Goal: Transaction & Acquisition: Purchase product/service

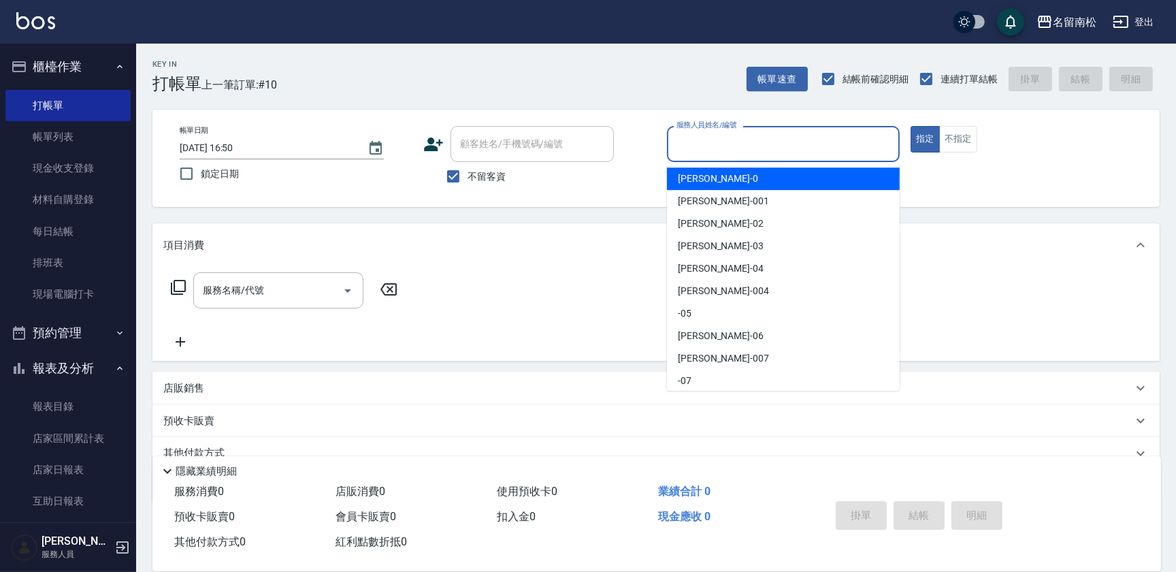
click at [836, 139] on input "服務人員姓名/編號" at bounding box center [783, 144] width 220 height 24
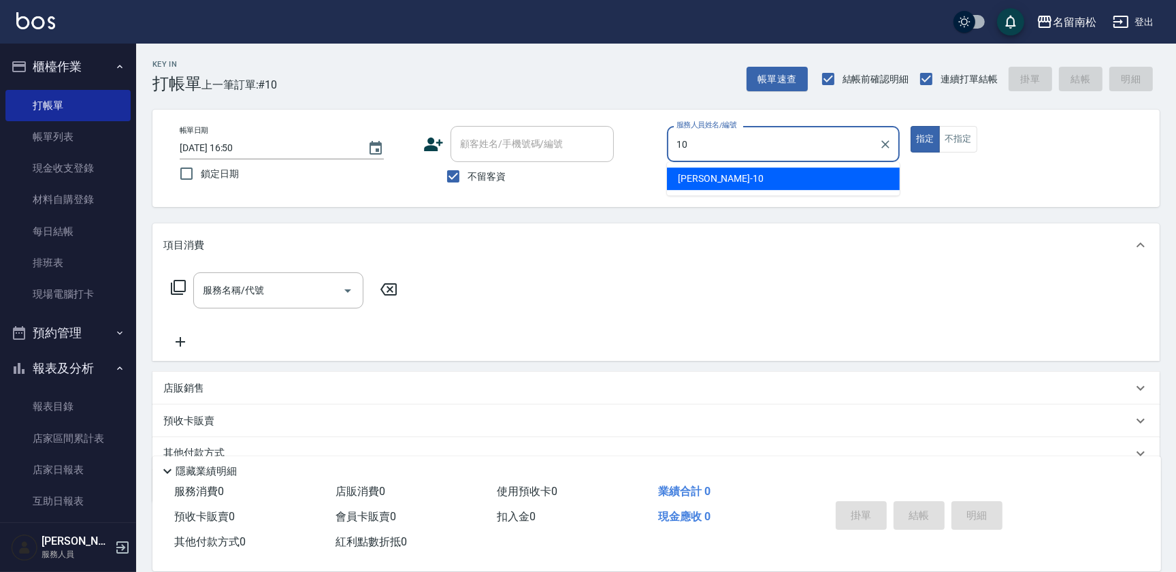
click at [838, 178] on div "[PERSON_NAME]-10" at bounding box center [783, 178] width 233 height 22
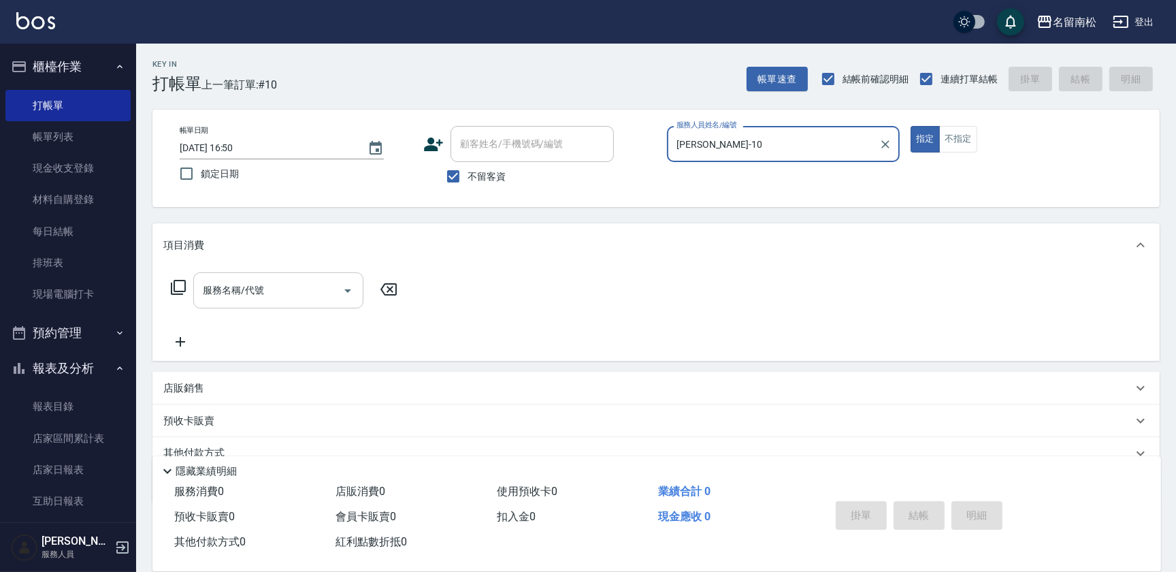
type input "[PERSON_NAME]-10"
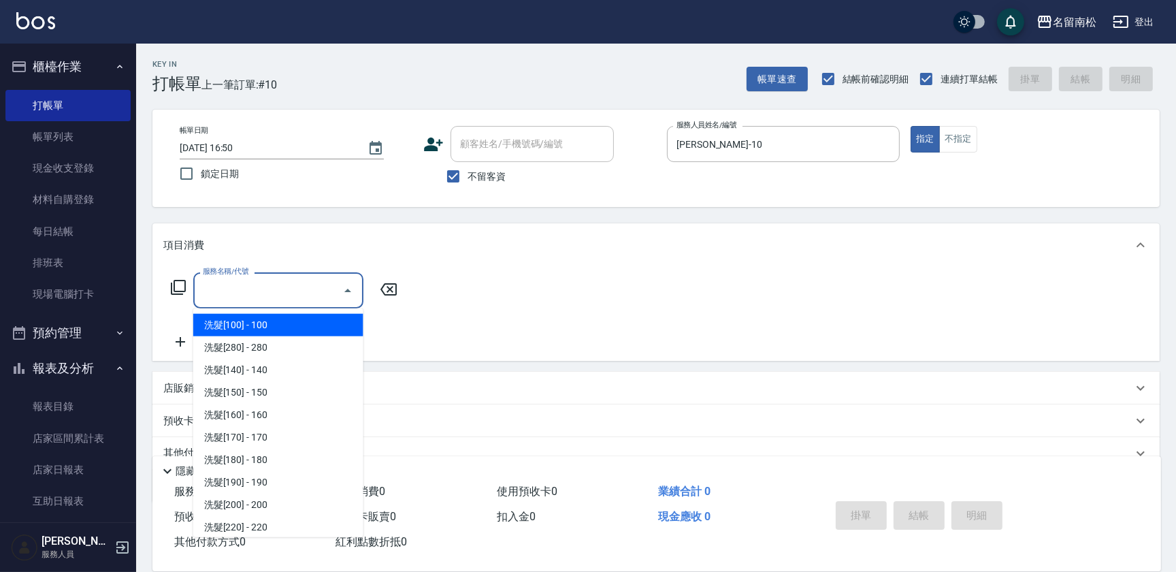
click at [319, 288] on input "服務名稱/代號" at bounding box center [267, 290] width 137 height 24
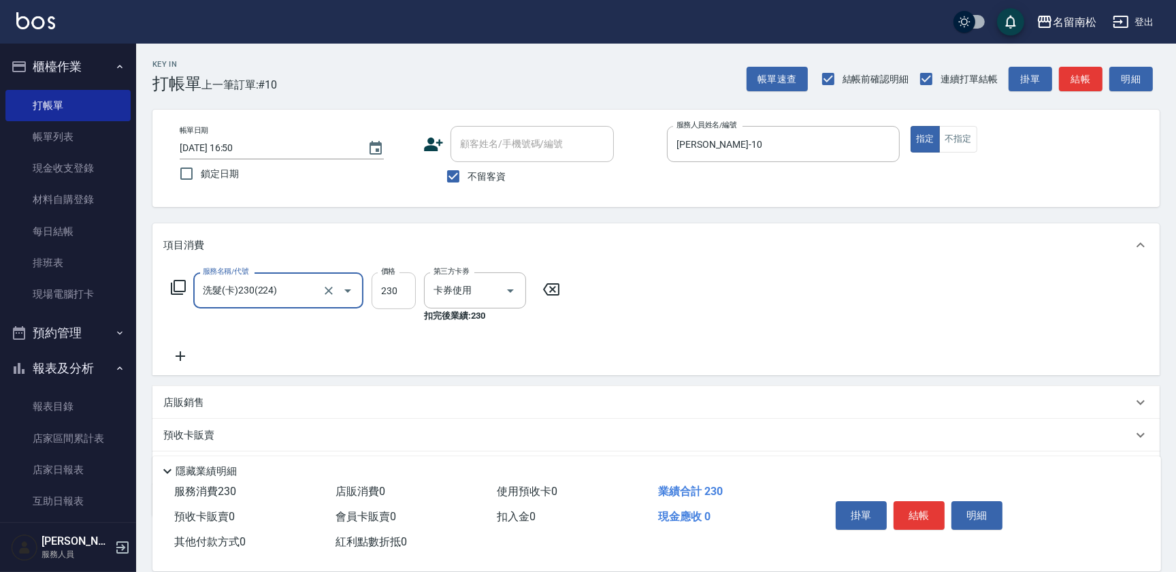
type input "洗髮(卡)230(224)"
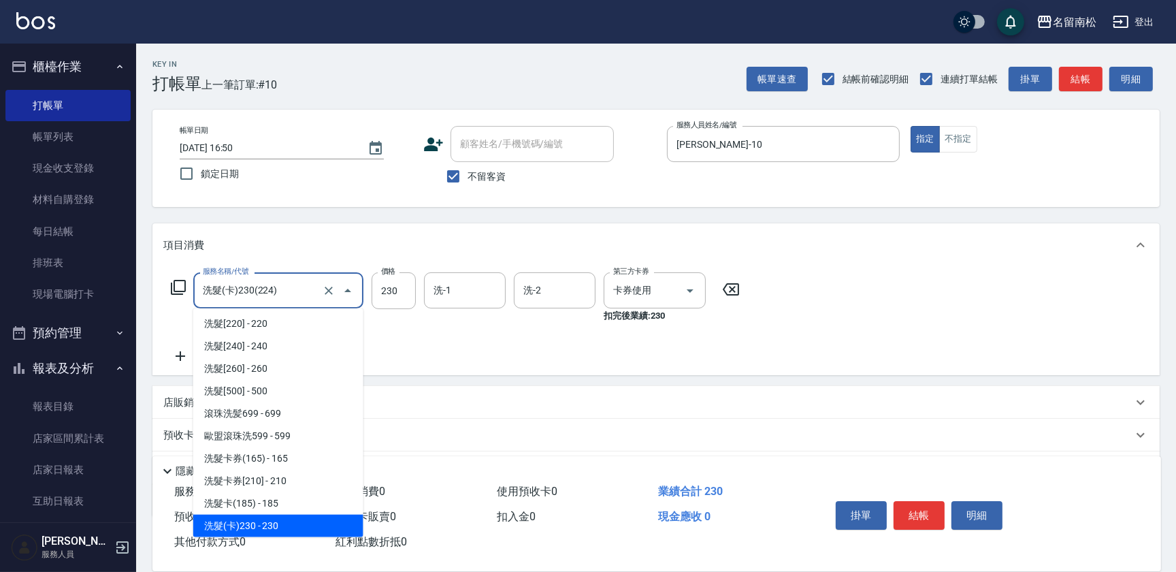
click at [287, 290] on input "洗髮(卡)230(224)" at bounding box center [259, 290] width 120 height 24
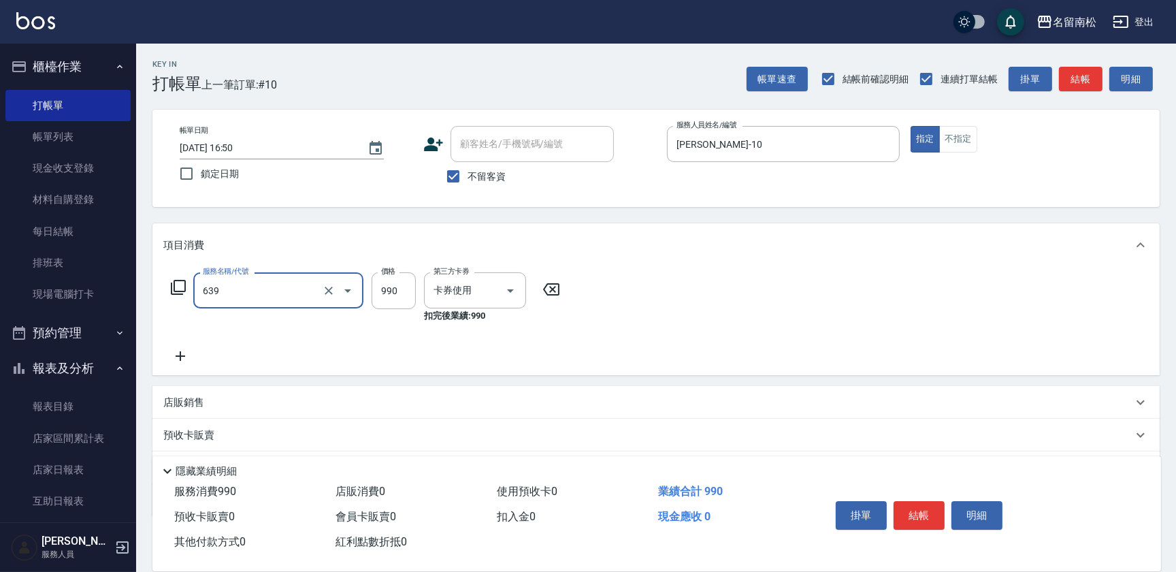
type input "(芙)蘆薈髮膜套卡(自材)(639)"
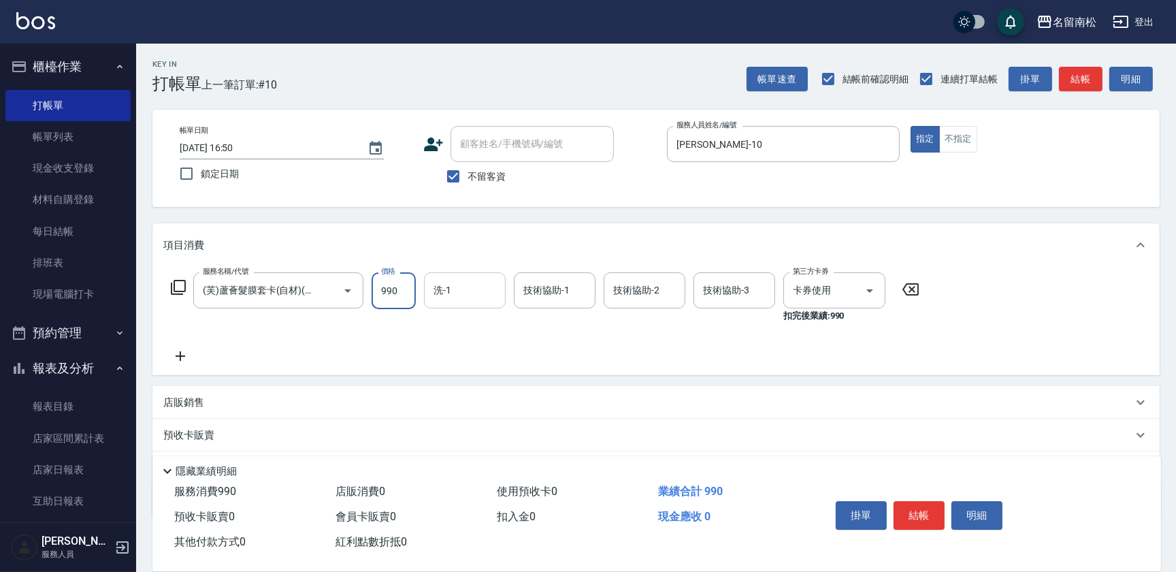
click at [442, 286] on input "洗-1" at bounding box center [464, 290] width 69 height 24
drag, startPoint x: 462, startPoint y: 325, endPoint x: 625, endPoint y: 291, distance: 167.0
click at [463, 325] on span "[PERSON_NAME]-10" at bounding box center [478, 325] width 86 height 14
type input "[PERSON_NAME]-10"
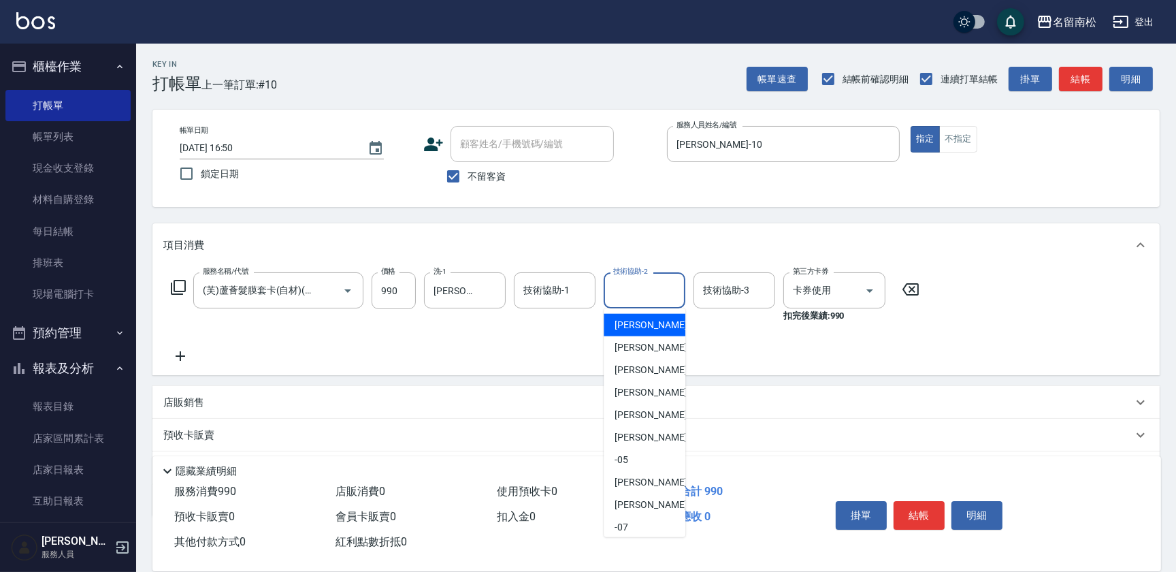
click at [639, 287] on input "技術協助-2" at bounding box center [644, 290] width 69 height 24
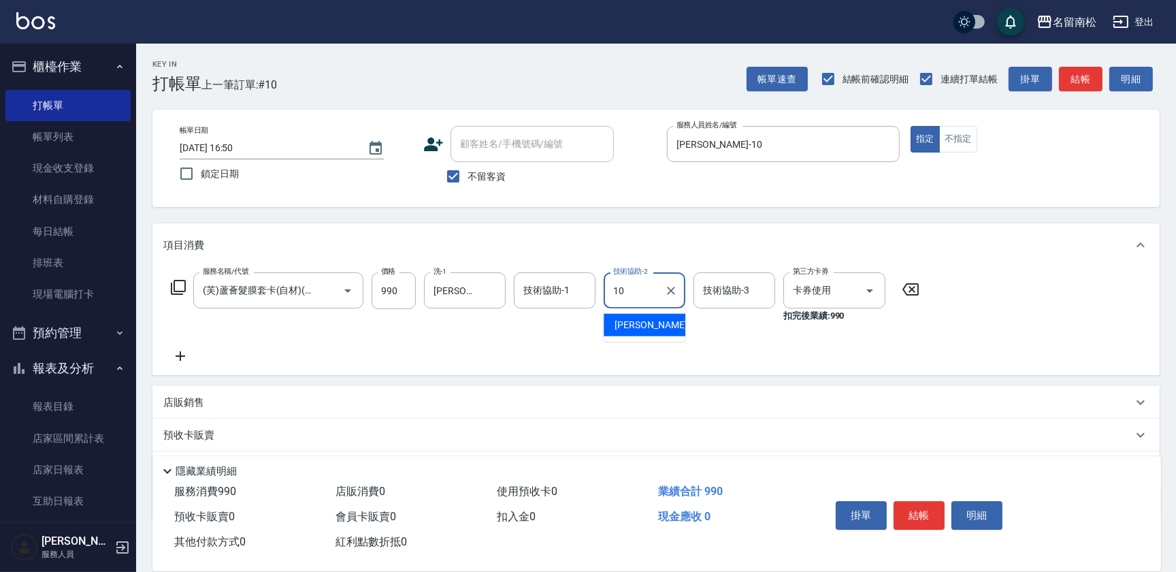
click at [643, 320] on span "[PERSON_NAME]-10" at bounding box center [658, 325] width 86 height 14
type input "[PERSON_NAME]-10"
click at [911, 514] on button "結帳" at bounding box center [919, 515] width 51 height 29
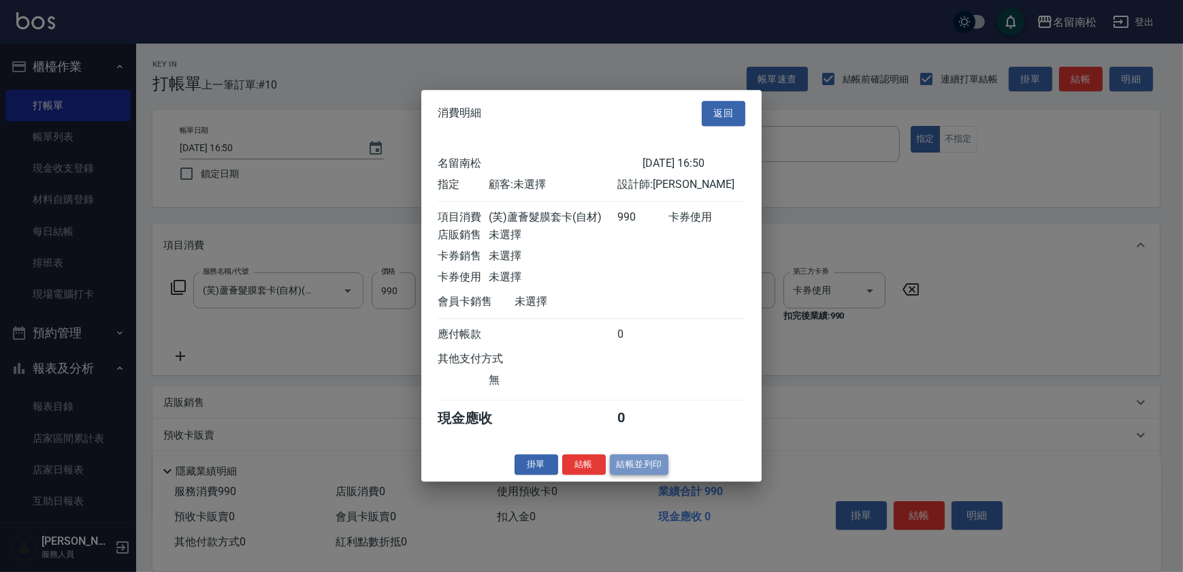
click at [645, 466] on button "結帳並列印" at bounding box center [639, 464] width 59 height 21
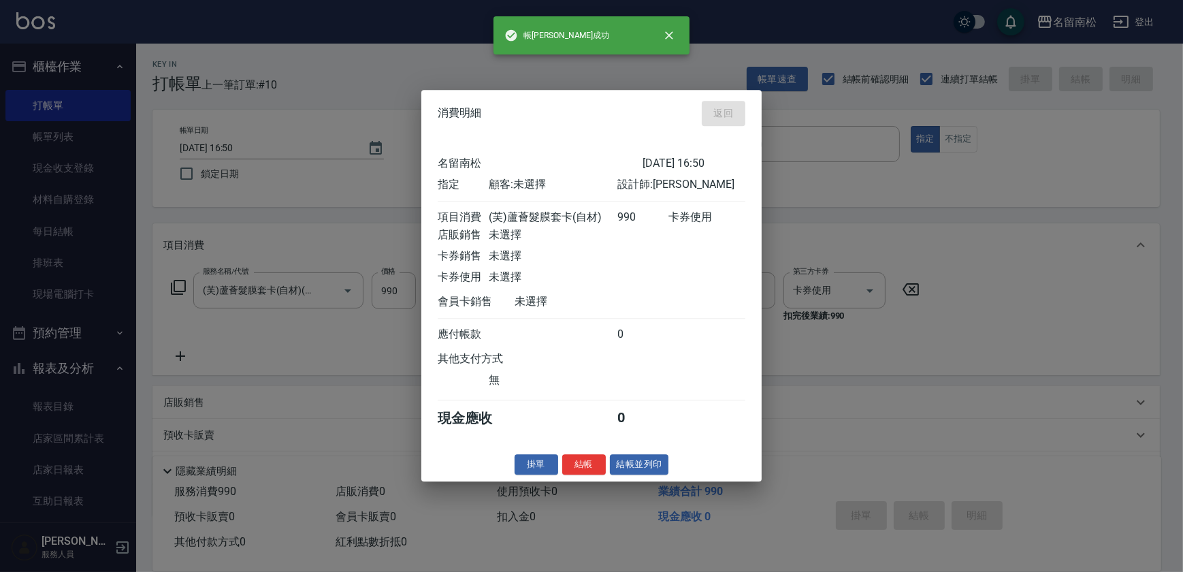
type input "[DATE] 18:19"
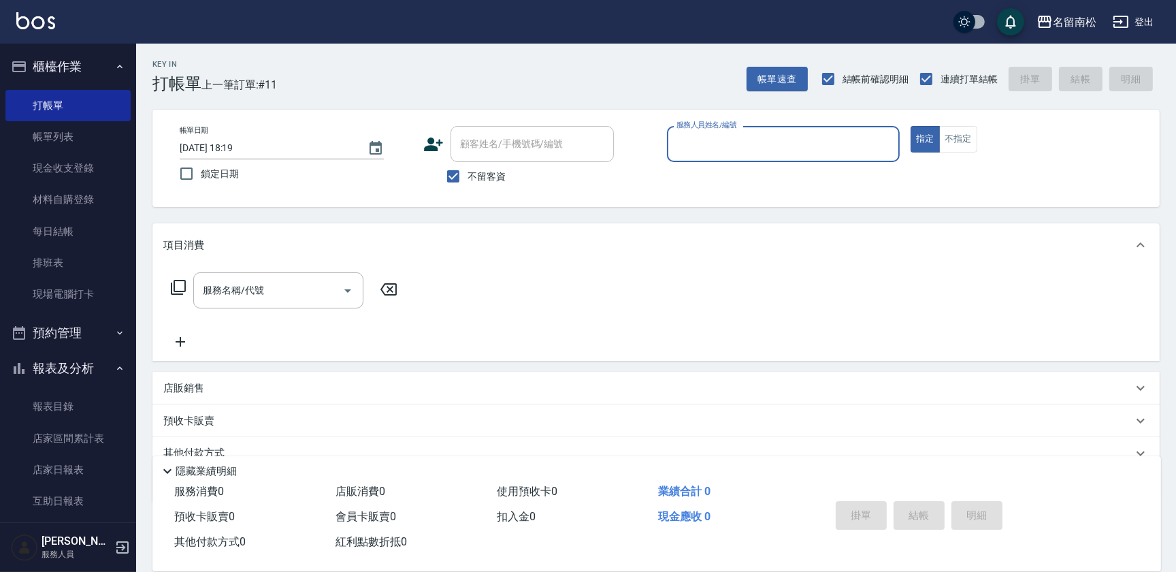
click at [712, 138] on div "服務人員姓名/編號 服務人員姓名/編號" at bounding box center [783, 144] width 233 height 36
click at [706, 174] on span "[PERSON_NAME]-10" at bounding box center [721, 178] width 86 height 14
type input "[PERSON_NAME]-10"
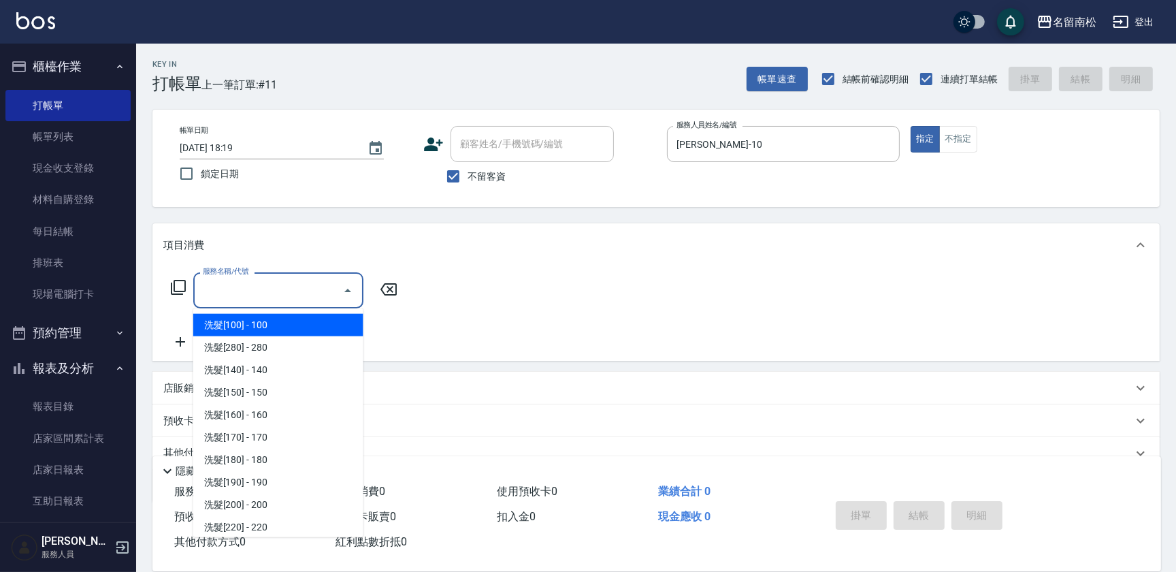
click at [274, 279] on input "服務名稱/代號" at bounding box center [267, 290] width 137 height 24
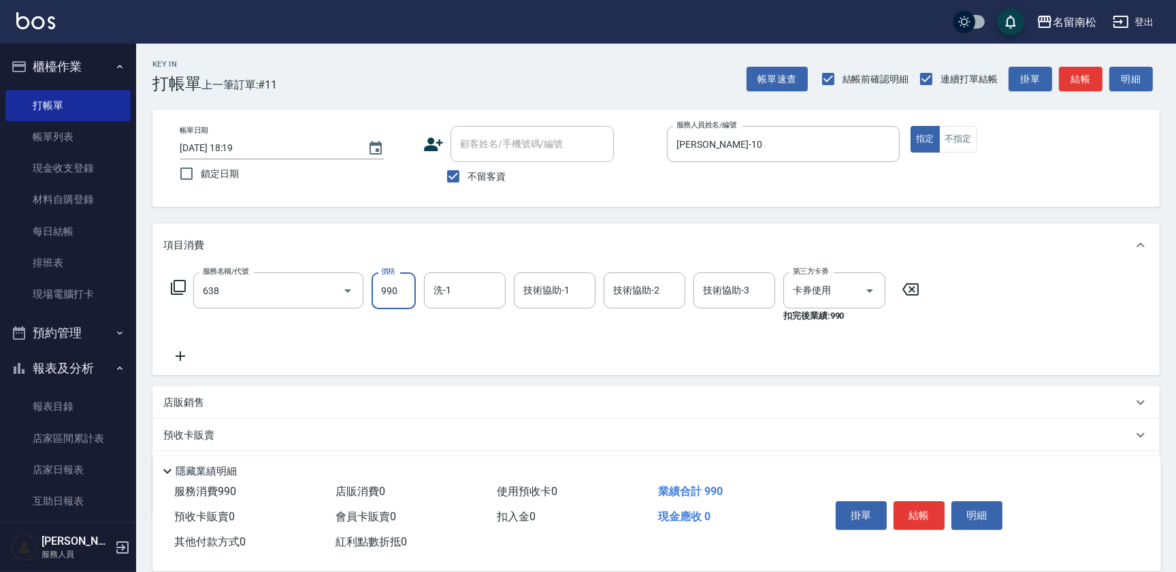
type input "(芙)頭皮養護套卡(638)"
drag, startPoint x: 455, startPoint y: 286, endPoint x: 459, endPoint y: 324, distance: 38.3
click at [459, 324] on body "名留南松 登出 櫃檯作業 打帳單 帳單列表 現金收支登錄 材料自購登錄 每日結帳 排班表 現場電腦打卡 預約管理 預約管理 單日預約紀錄 單週預約紀錄 報表及…" at bounding box center [588, 322] width 1176 height 644
click at [459, 324] on span "[PERSON_NAME]-10" at bounding box center [478, 325] width 86 height 14
type input "[PERSON_NAME]-10"
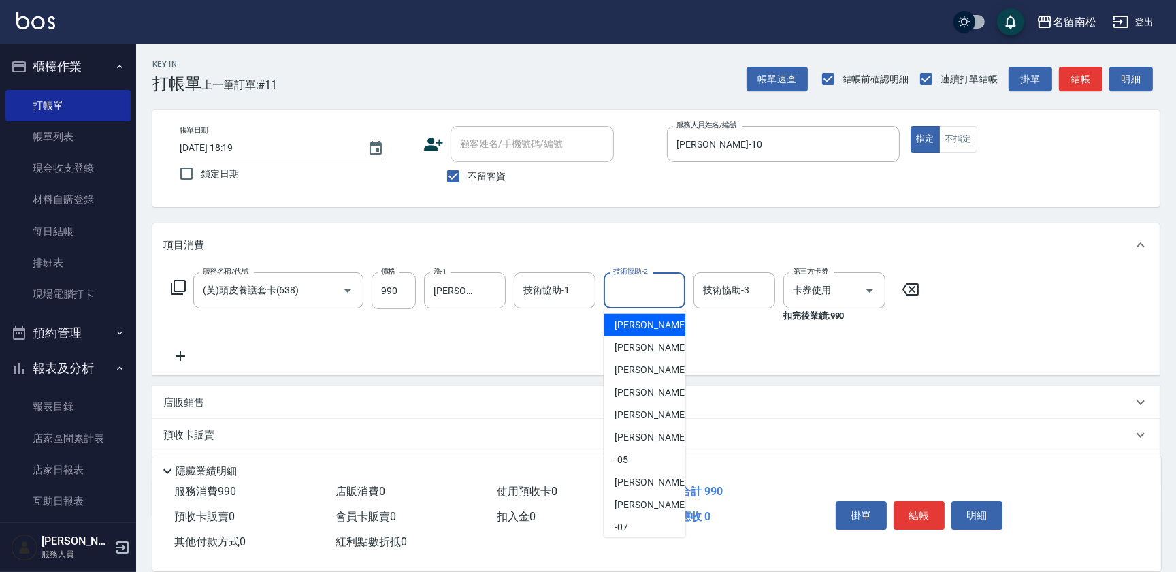
click at [649, 299] on input "技術協助-2" at bounding box center [644, 290] width 69 height 24
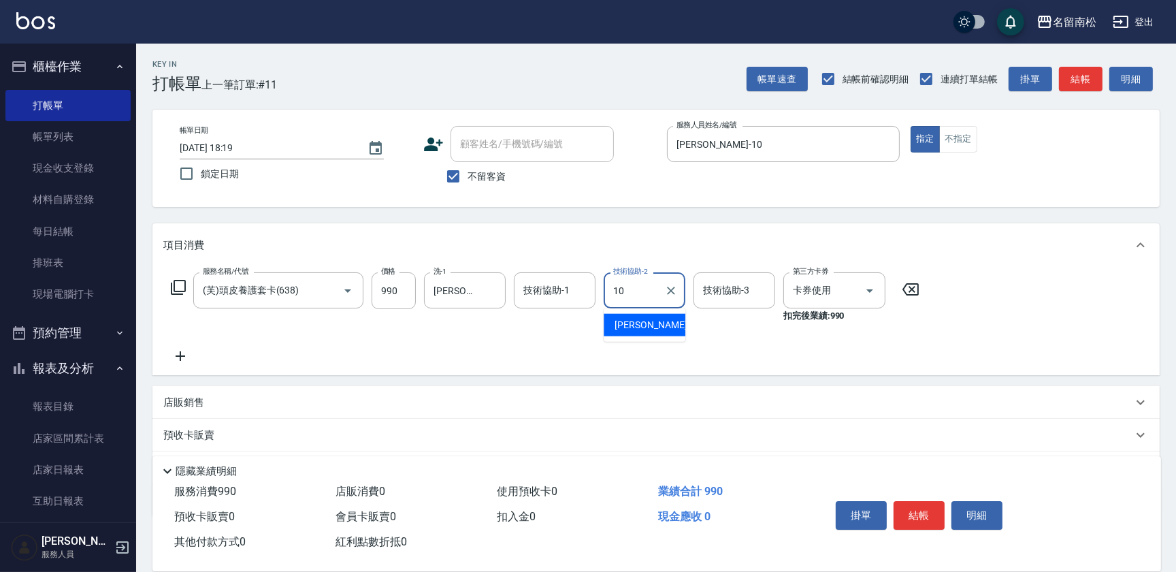
click at [634, 325] on span "[PERSON_NAME]-10" at bounding box center [658, 325] width 86 height 14
type input "[PERSON_NAME]-10"
click at [926, 501] on button "結帳" at bounding box center [919, 515] width 51 height 29
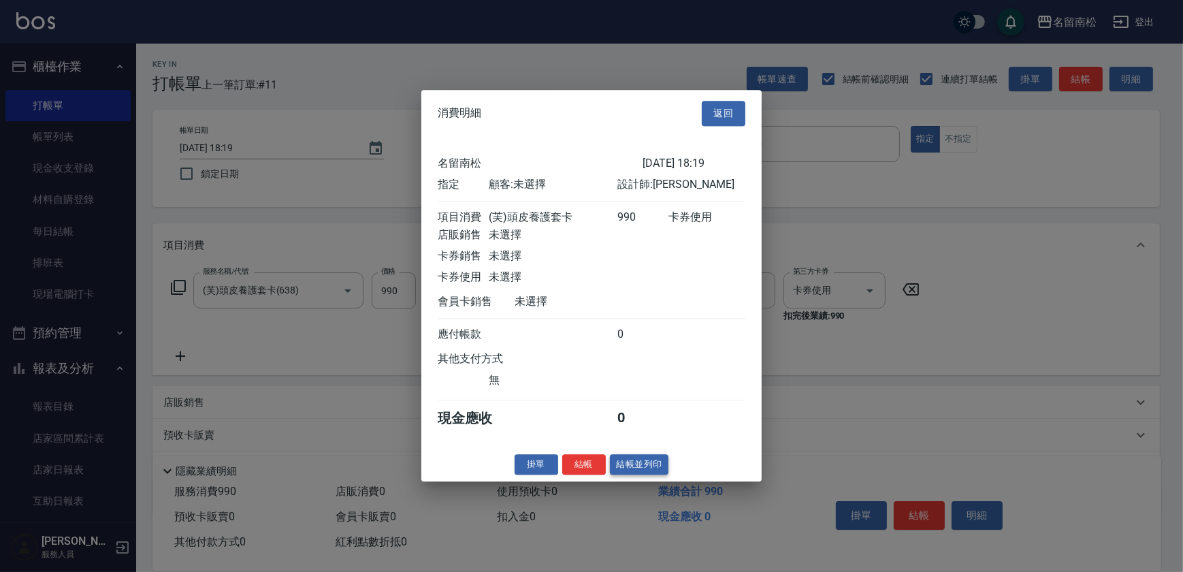
click at [619, 475] on button "結帳並列印" at bounding box center [639, 464] width 59 height 21
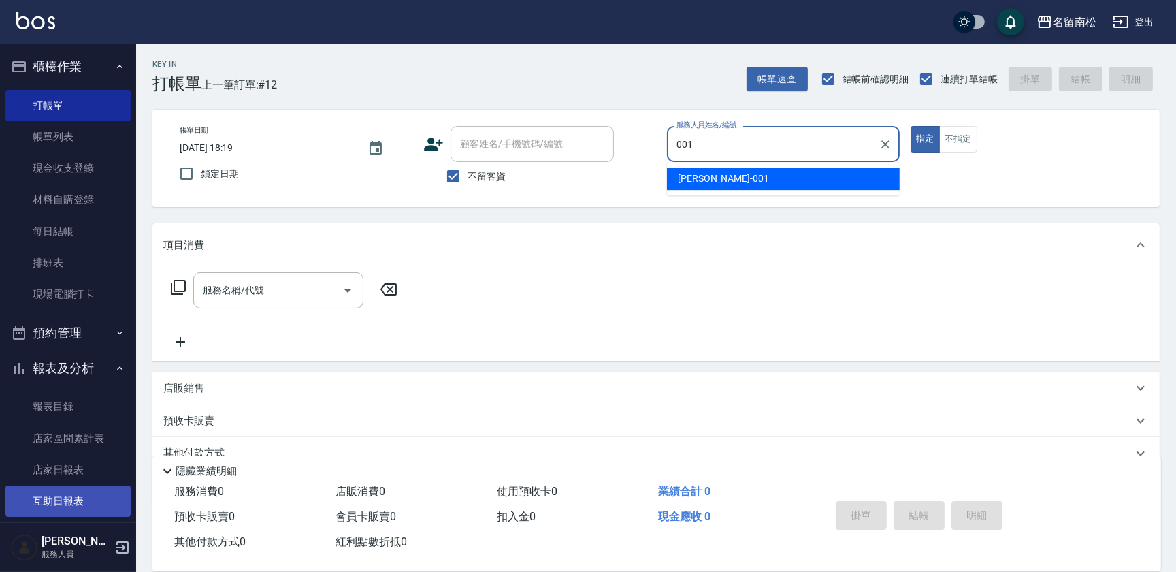
type input "[PERSON_NAME]-001"
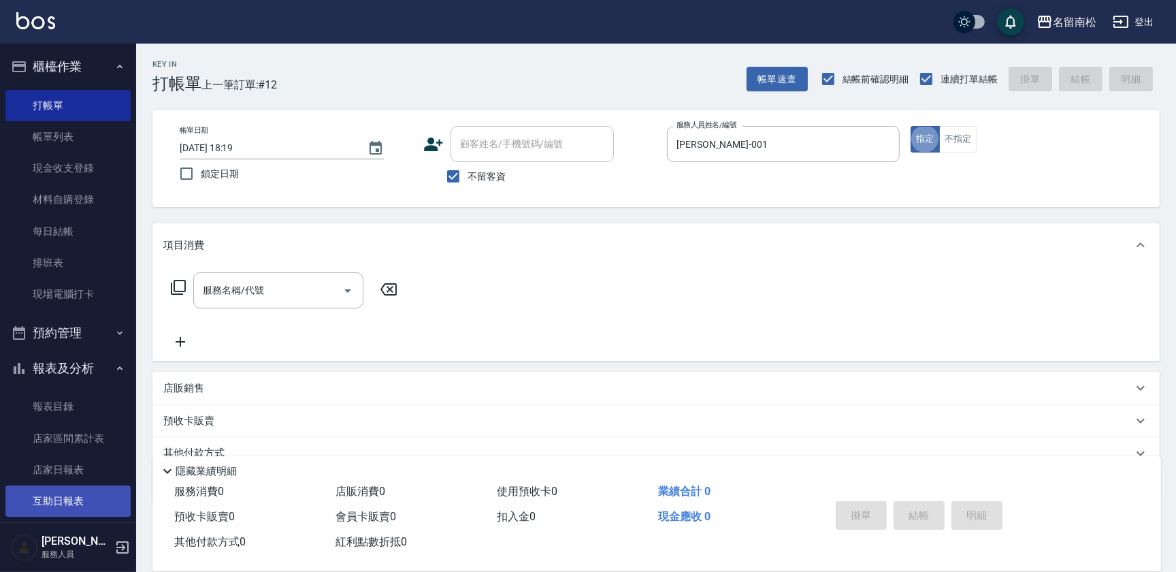
type button "true"
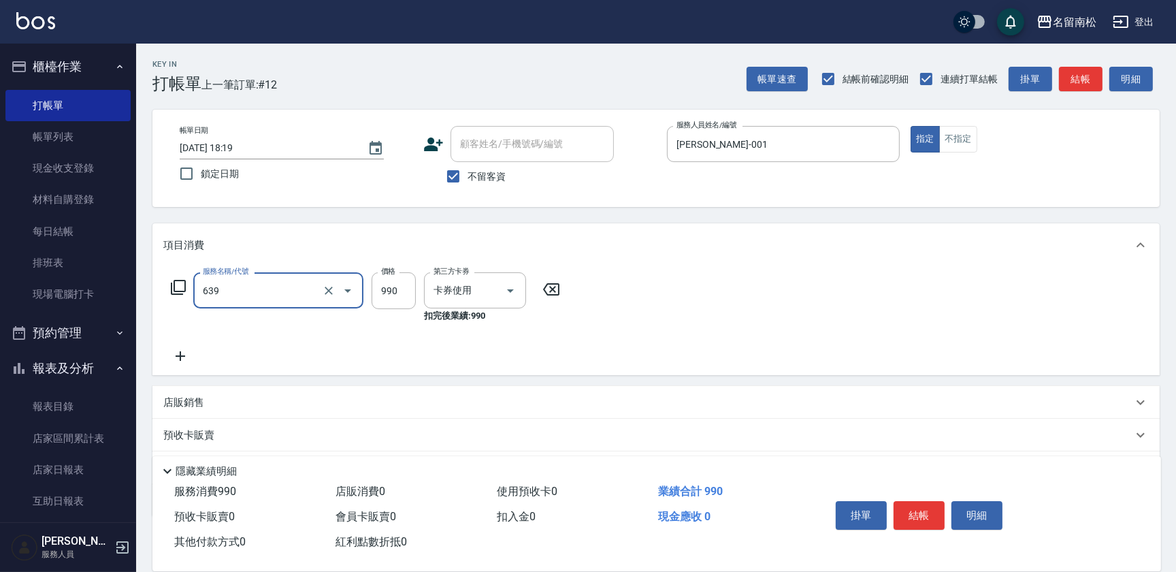
type input "(芙)蘆薈髮膜套卡(自材)(639)"
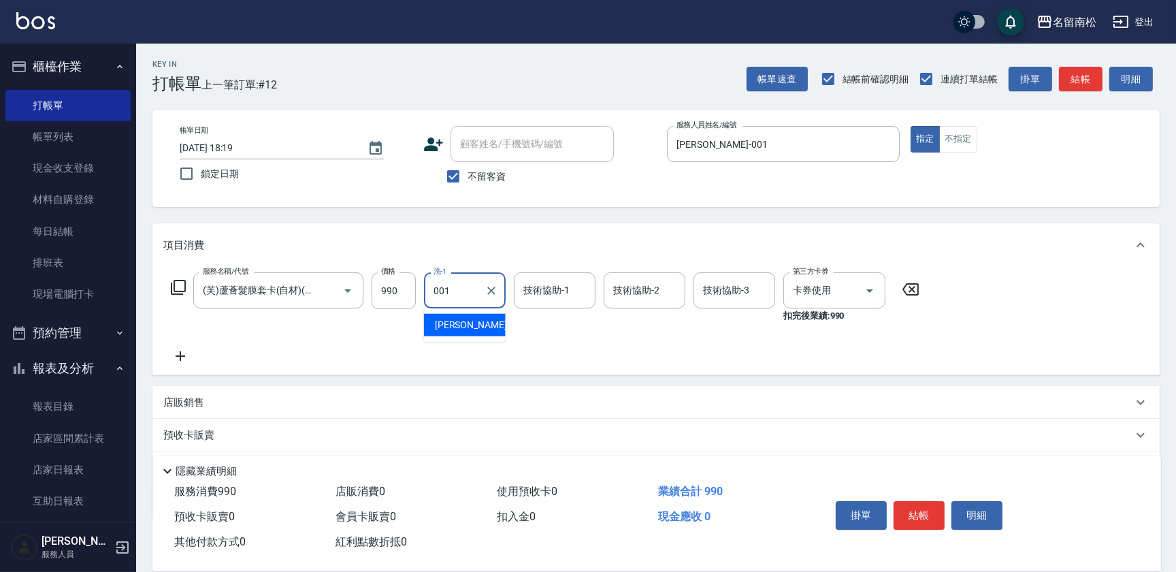
type input "[PERSON_NAME]-001"
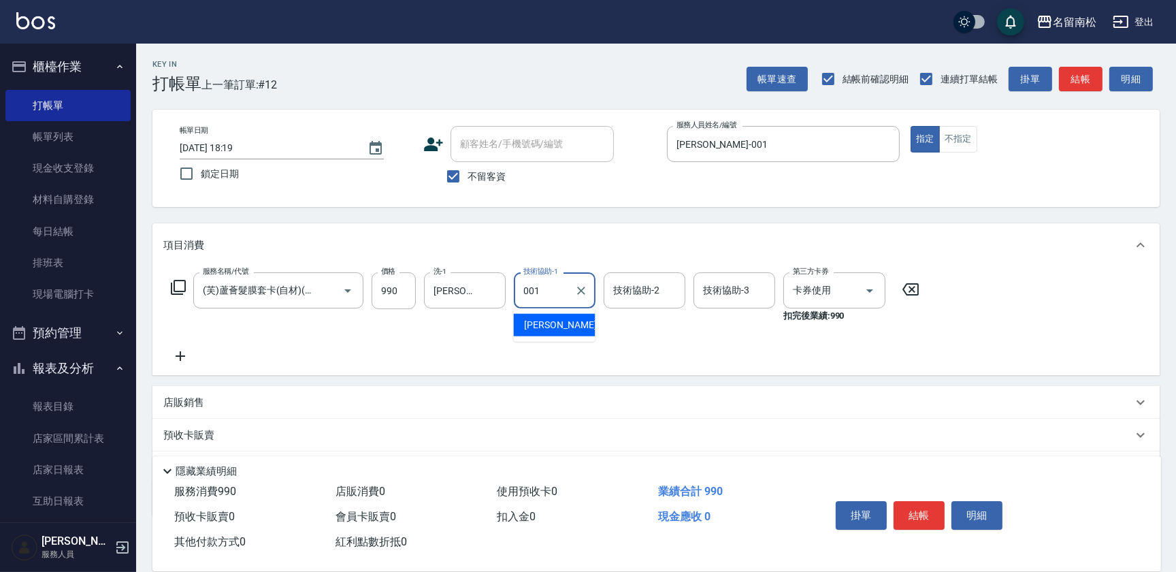
type input "[PERSON_NAME]-001"
click at [973, 510] on button "明細" at bounding box center [976, 515] width 51 height 29
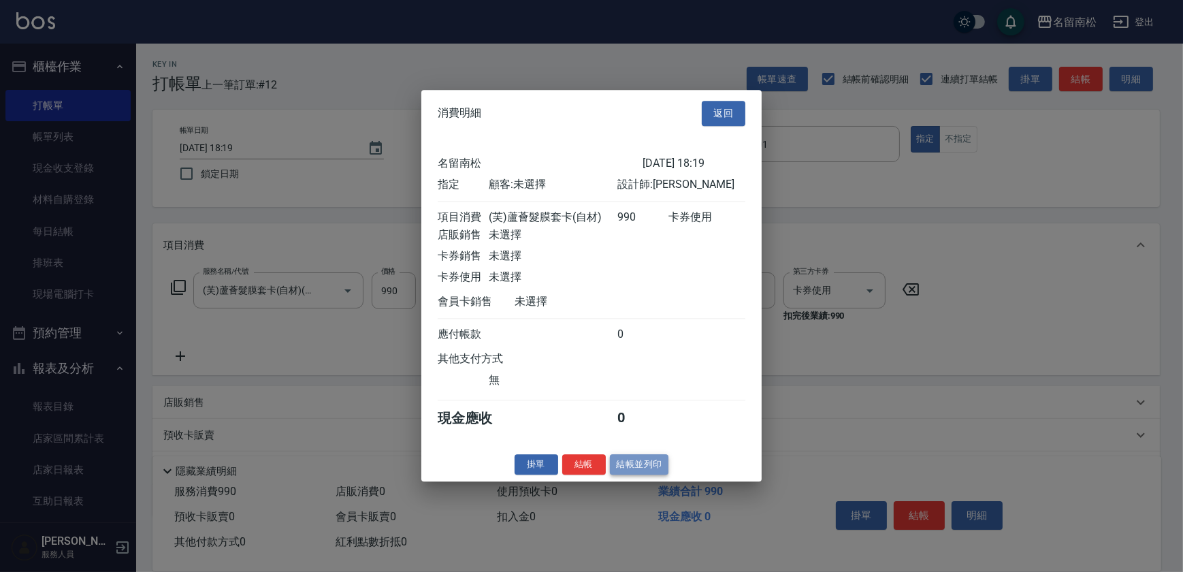
click at [638, 468] on button "結帳並列印" at bounding box center [639, 464] width 59 height 21
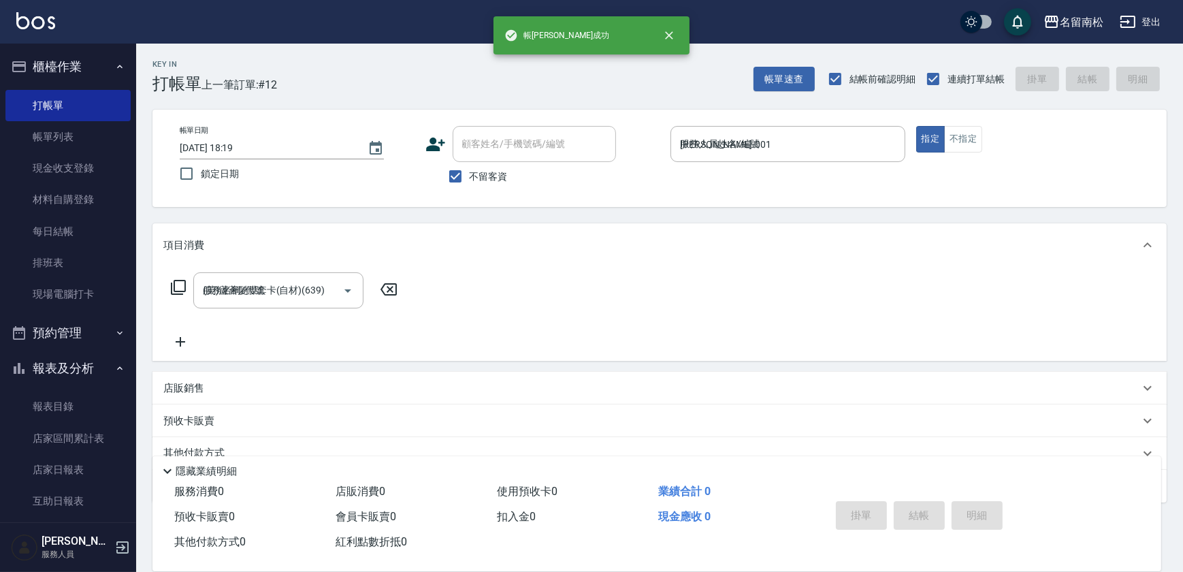
type input "[DATE] 18:26"
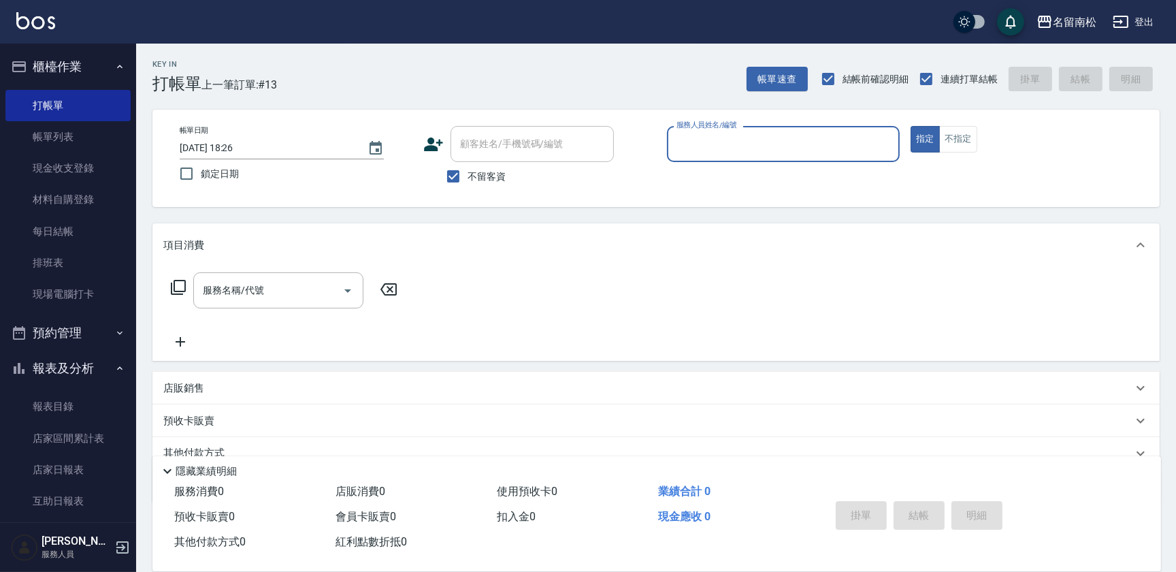
drag, startPoint x: 764, startPoint y: 129, endPoint x: 767, endPoint y: 137, distance: 8.6
click at [767, 137] on div "服務人員姓名/編號" at bounding box center [783, 144] width 233 height 36
type input "[PERSON_NAME]-001"
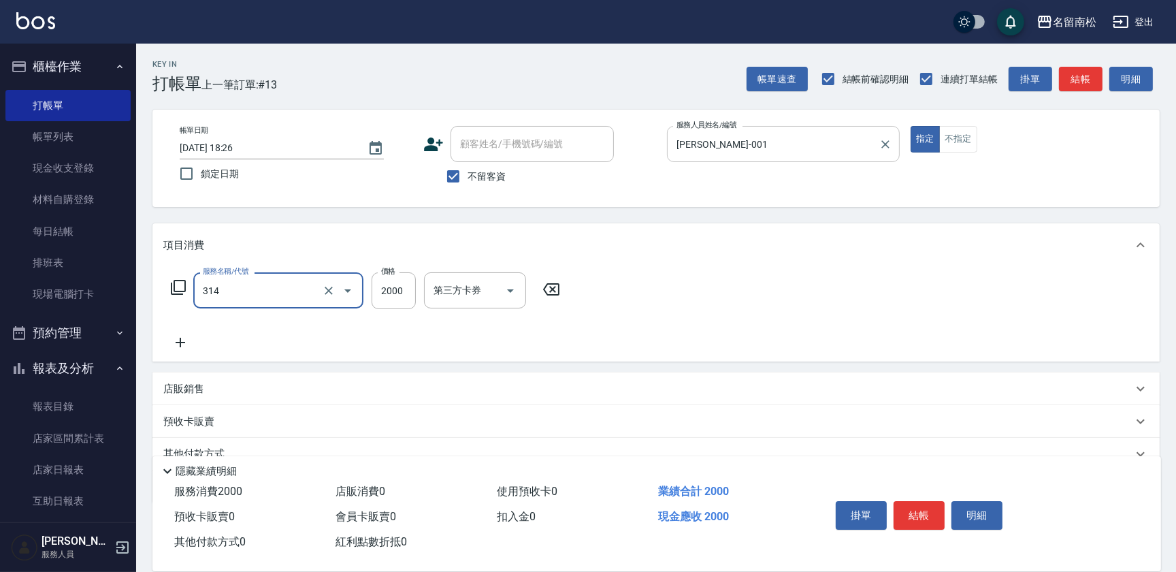
type input "燙髮[2000](314)"
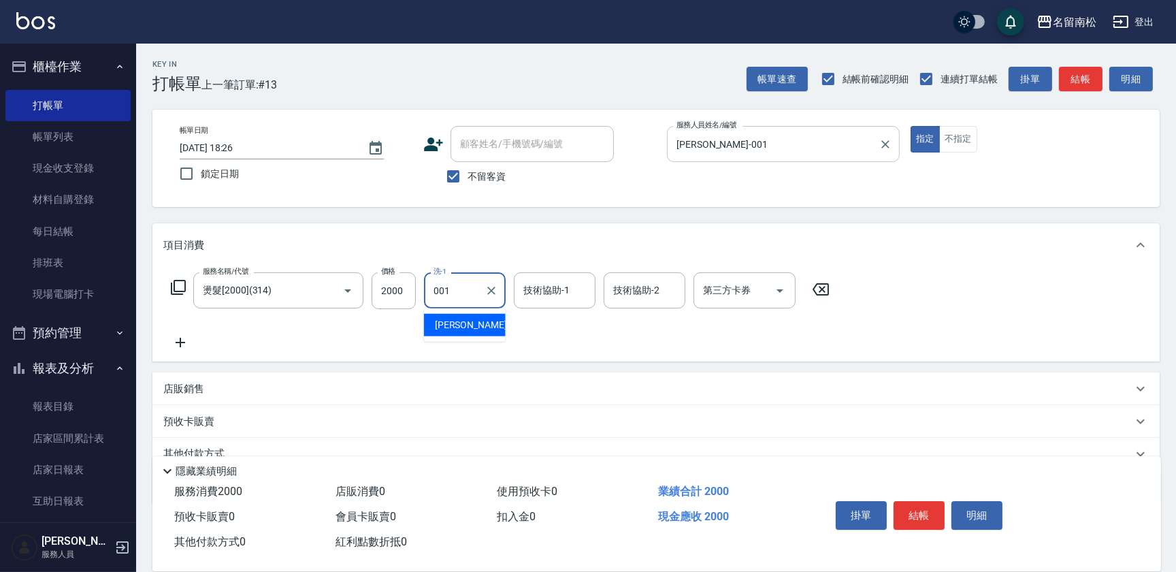
type input "[PERSON_NAME]-001"
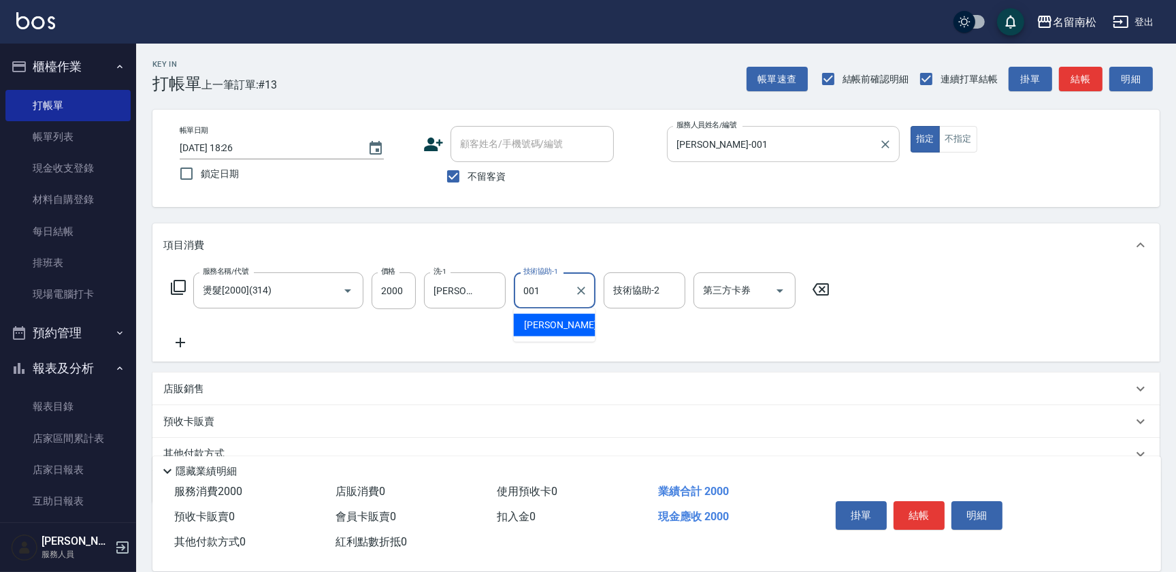
type input "[PERSON_NAME]-001"
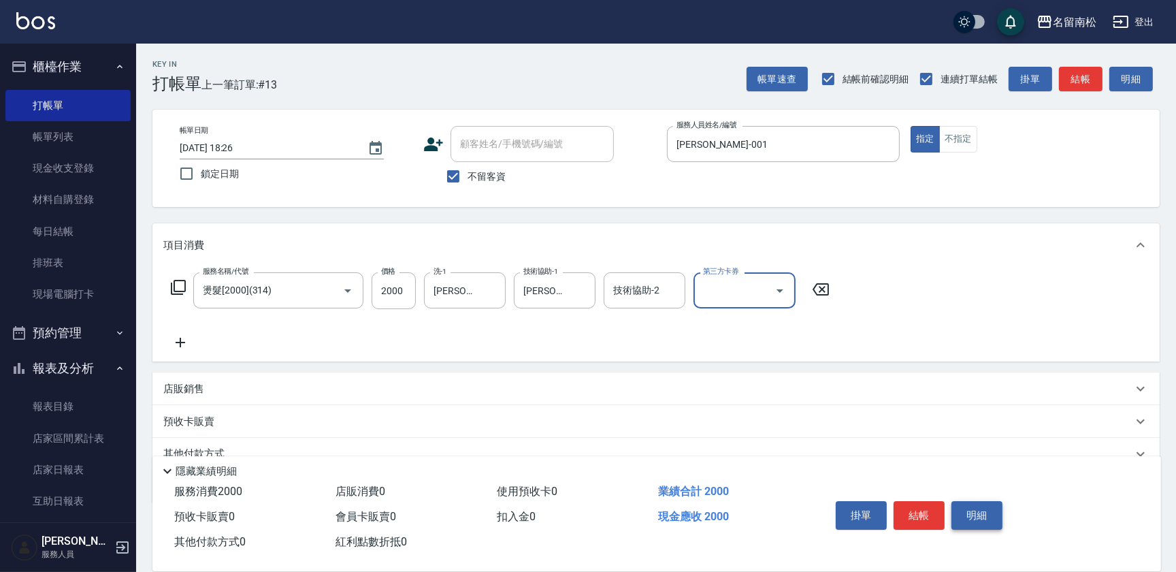
click at [969, 511] on button "明細" at bounding box center [976, 515] width 51 height 29
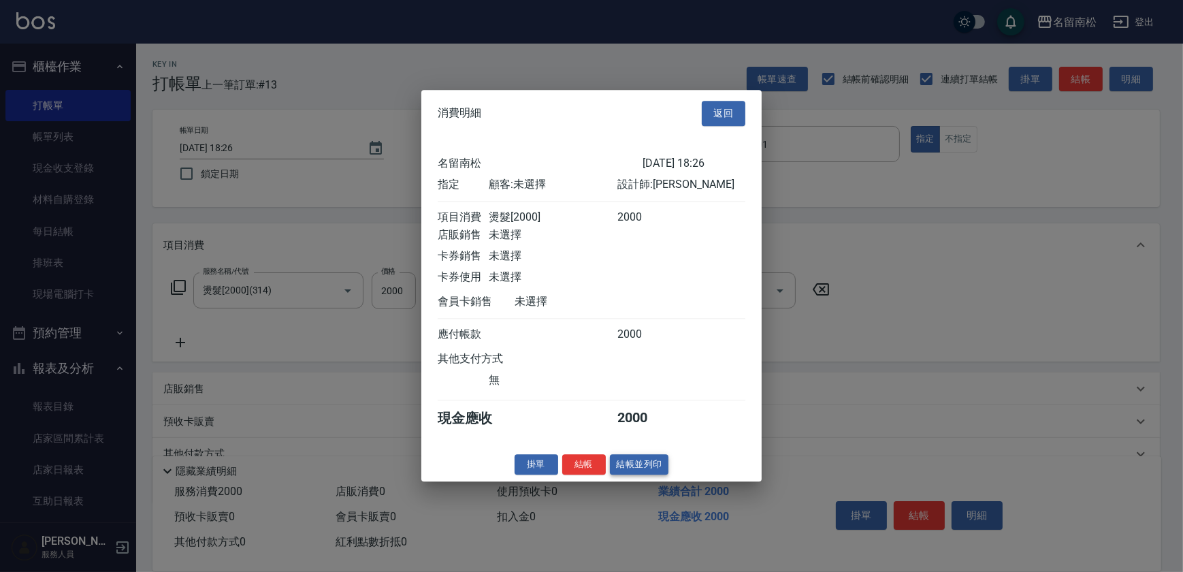
click at [655, 465] on button "結帳並列印" at bounding box center [639, 464] width 59 height 21
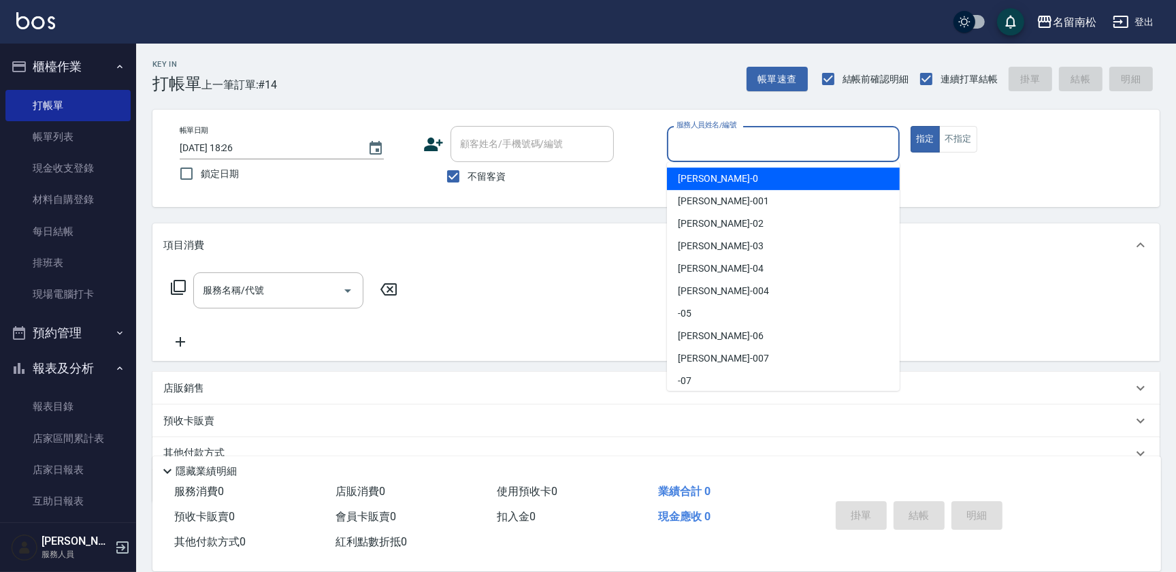
click at [772, 144] on input "服務人員姓名/編號" at bounding box center [783, 144] width 220 height 24
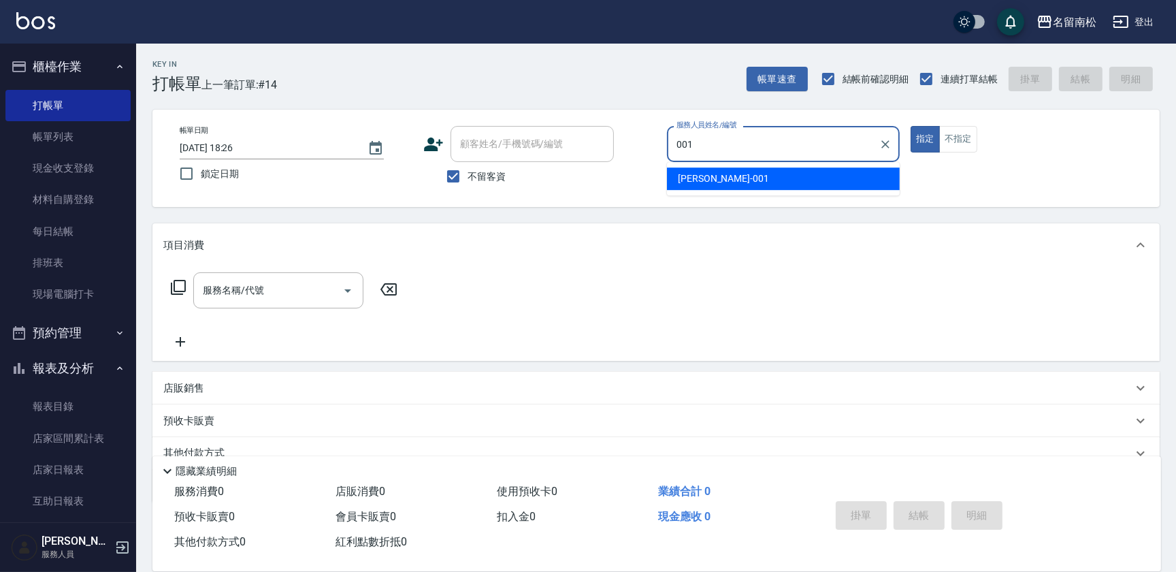
type input "[PERSON_NAME]-001"
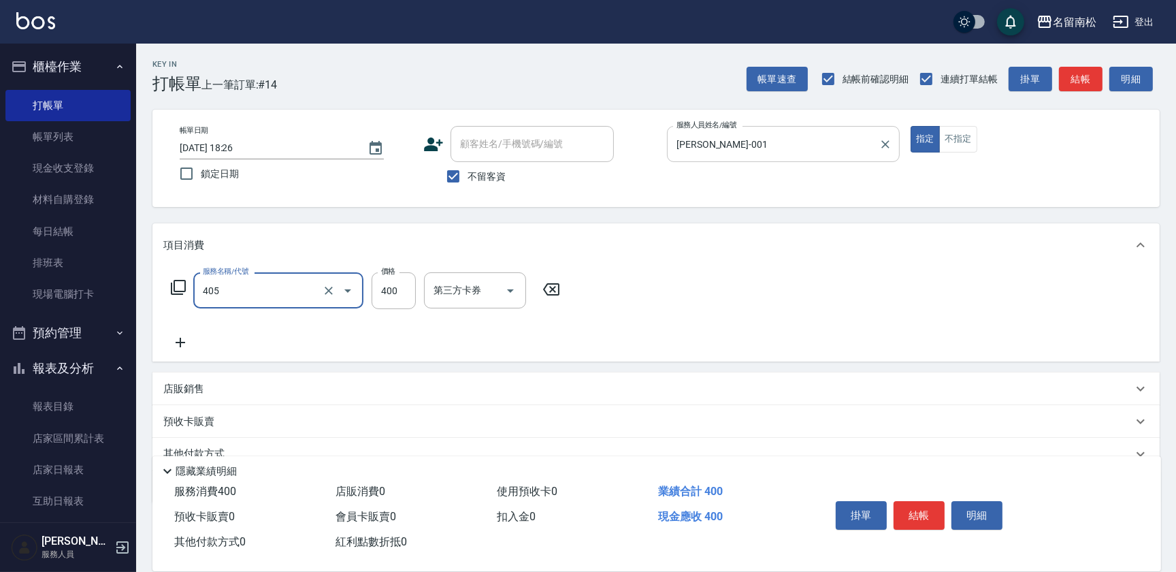
type input "剪髮(400)(405)"
type input "500"
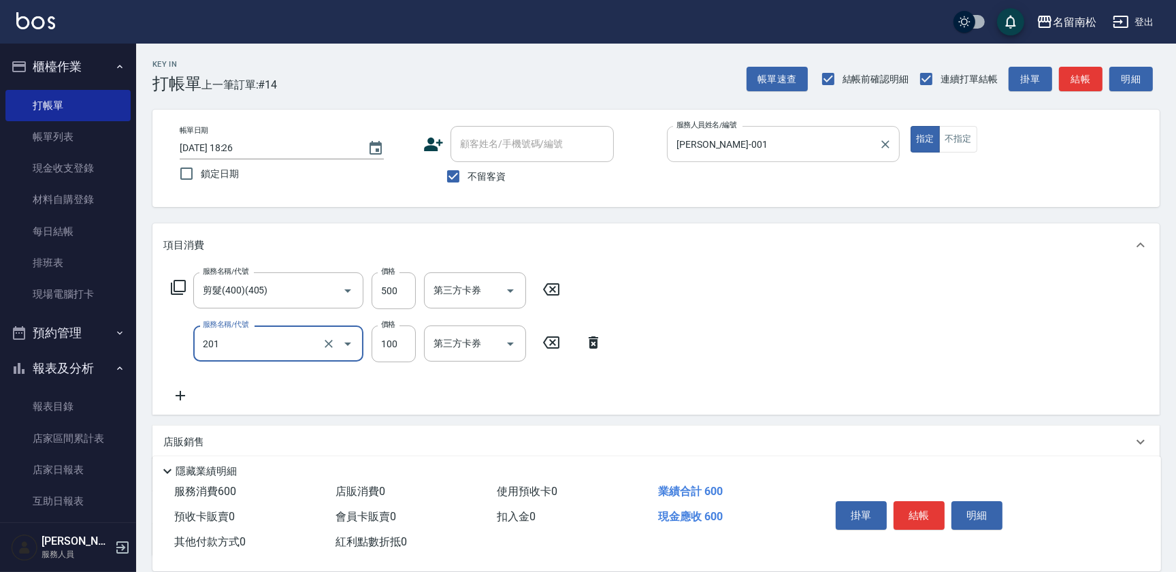
type input "洗髮[100](201)"
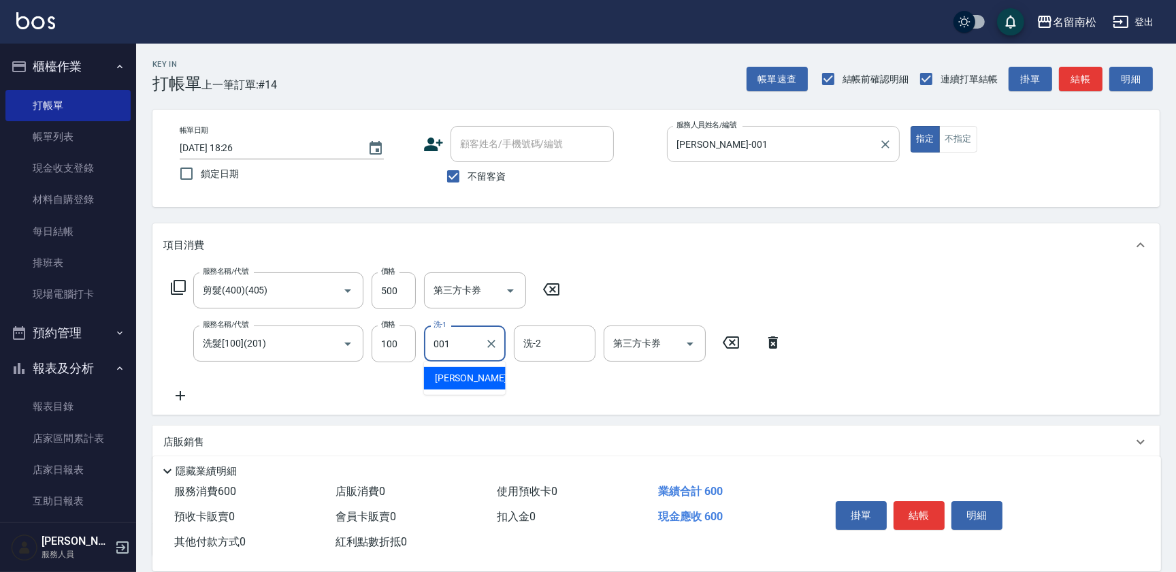
type input "[PERSON_NAME]-001"
drag, startPoint x: 936, startPoint y: 521, endPoint x: 979, endPoint y: 510, distance: 44.2
click at [946, 521] on div "掛單 結帳 明細" at bounding box center [919, 516] width 178 height 43
click at [983, 509] on button "明細" at bounding box center [976, 515] width 51 height 29
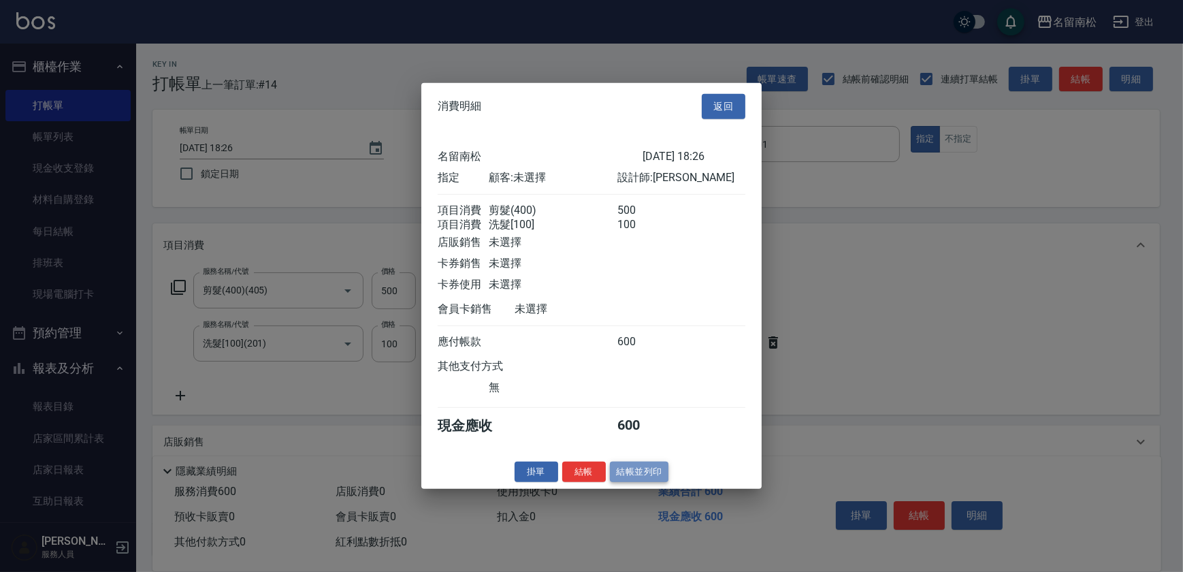
click at [655, 479] on button "結帳並列印" at bounding box center [639, 471] width 59 height 21
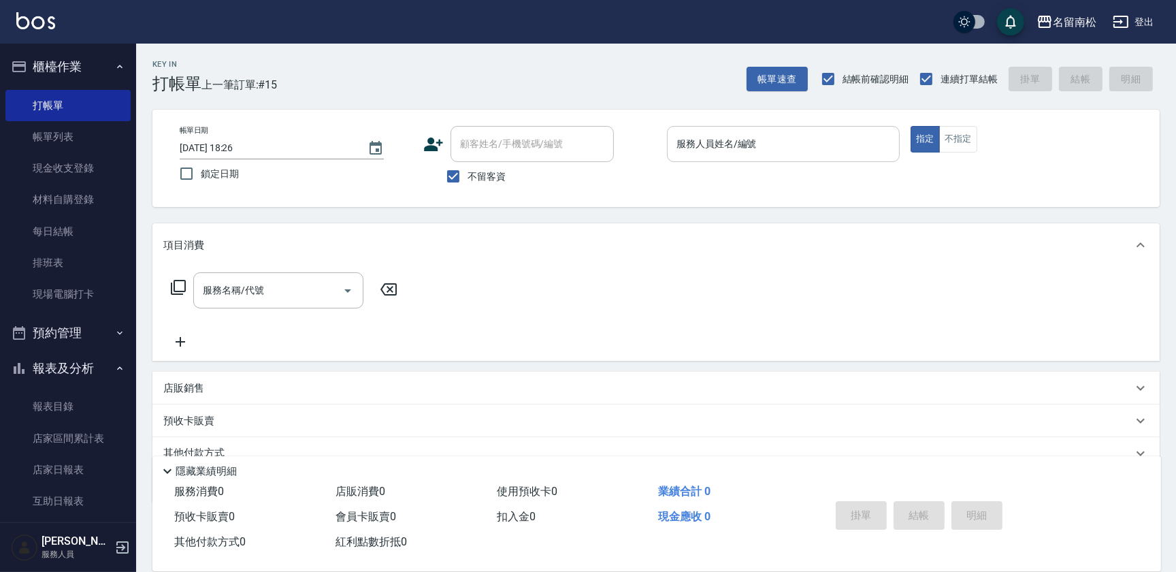
click at [837, 148] on input "服務人員姓名/編號" at bounding box center [783, 144] width 220 height 24
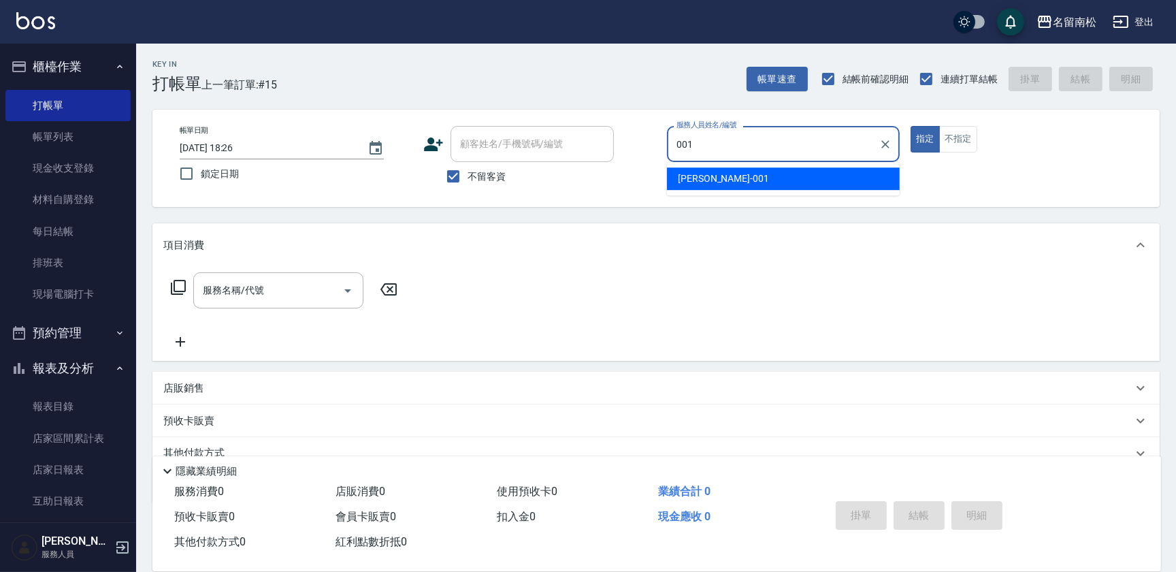
type input "[PERSON_NAME]-001"
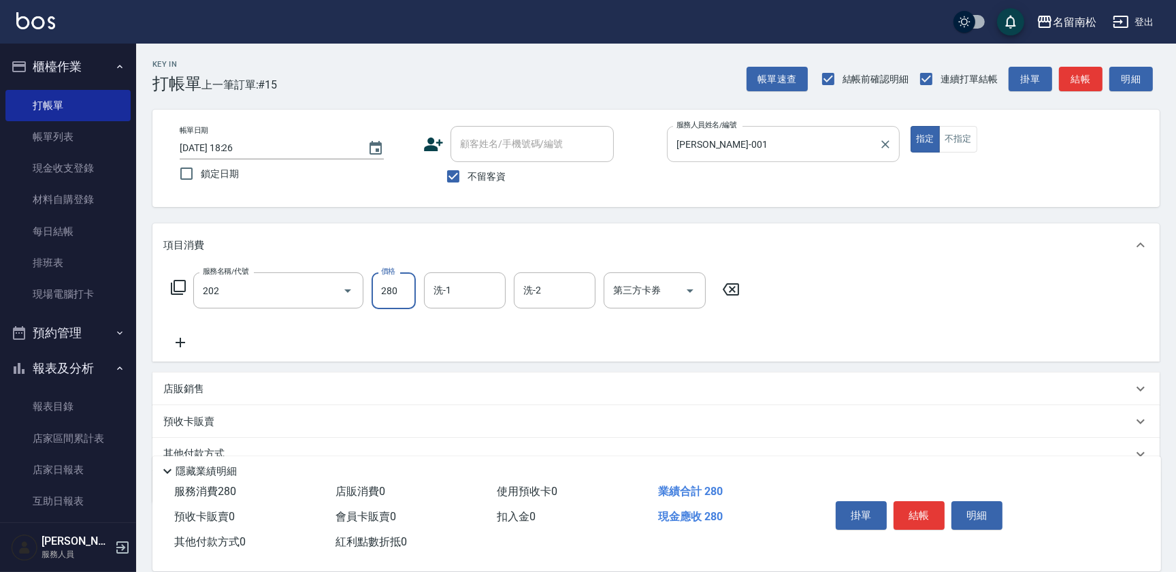
type input "洗髮[280](202)"
type input "[PERSON_NAME]-001"
click at [976, 506] on button "明細" at bounding box center [976, 515] width 51 height 29
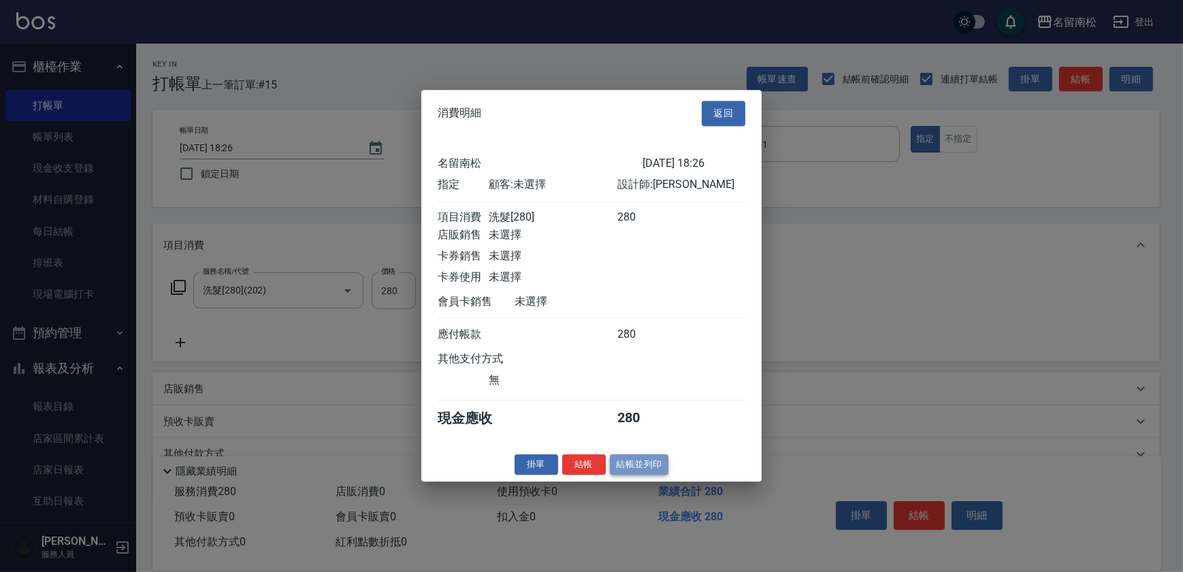
click at [638, 470] on button "結帳並列印" at bounding box center [639, 464] width 59 height 21
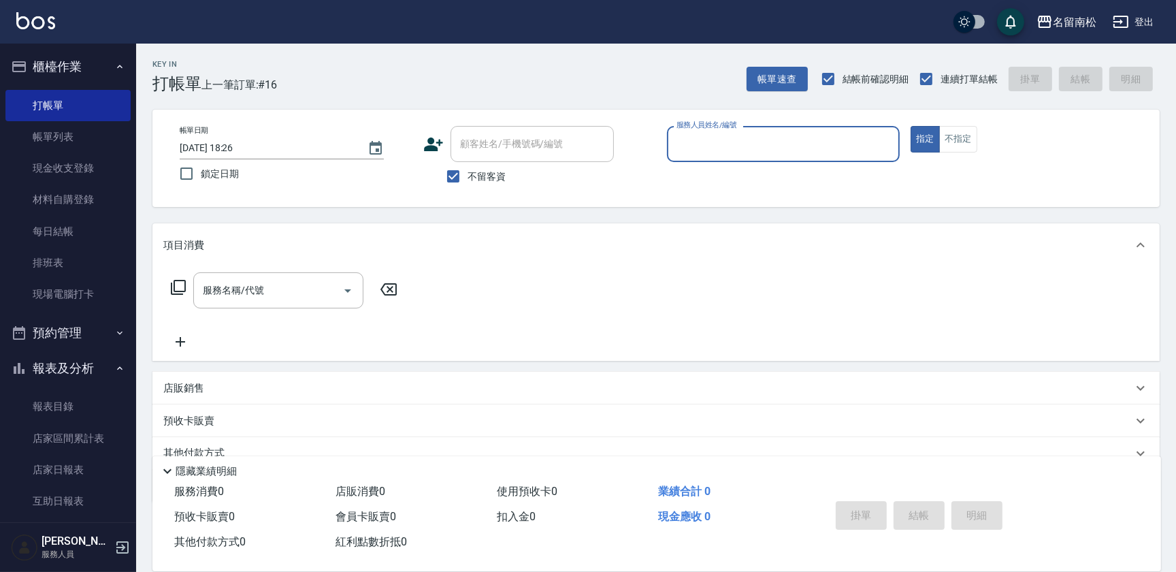
click at [725, 156] on div "服務人員姓名/編號" at bounding box center [783, 144] width 233 height 36
type input "[PERSON_NAME]-001"
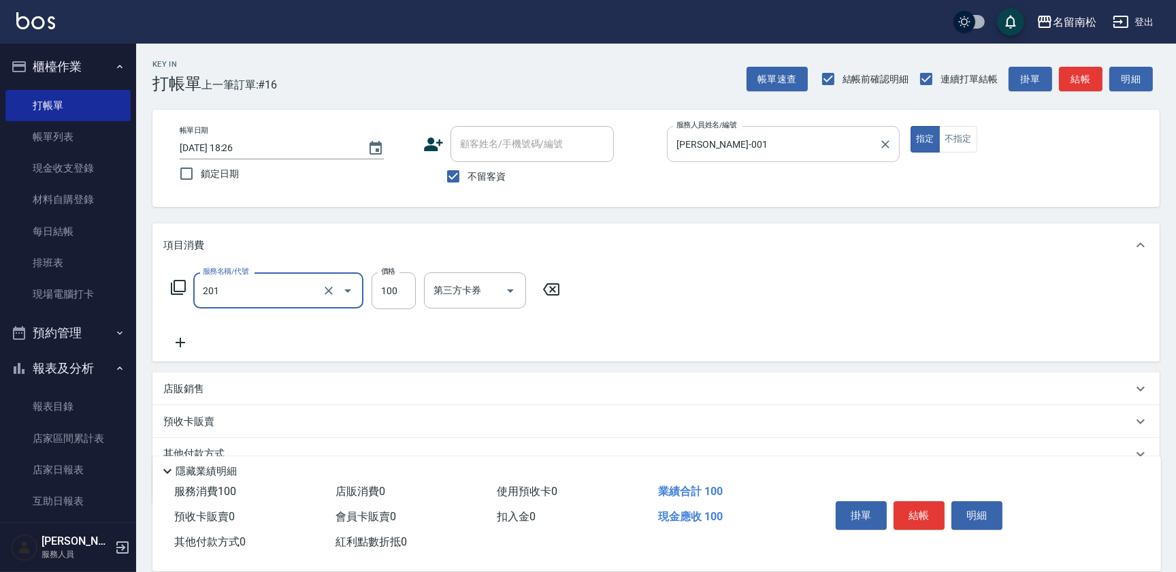
type input "洗髮[100](201)"
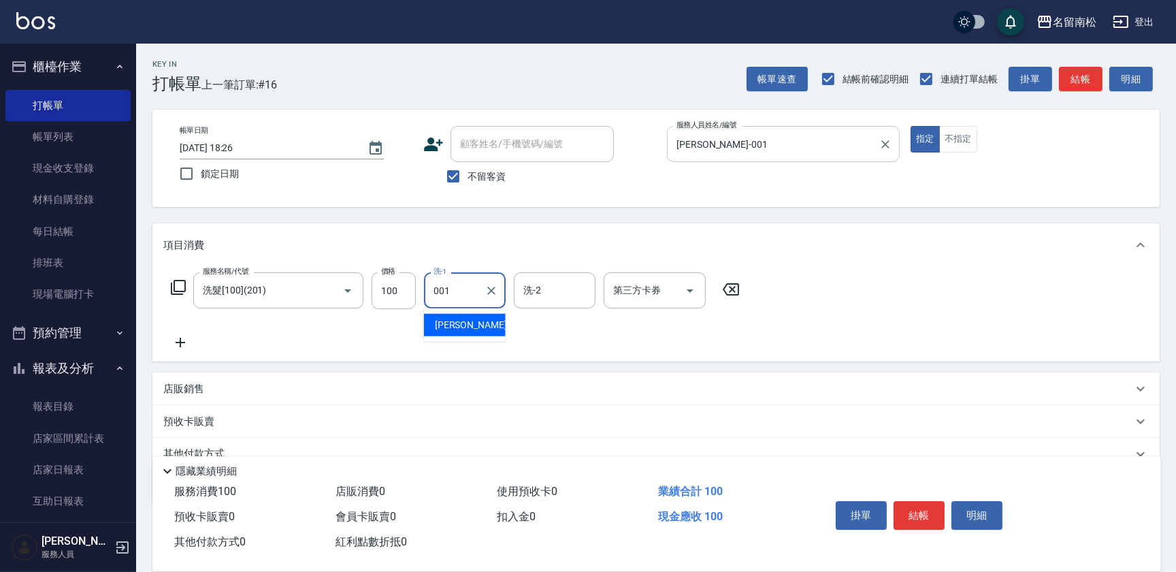
type input "[PERSON_NAME]-001"
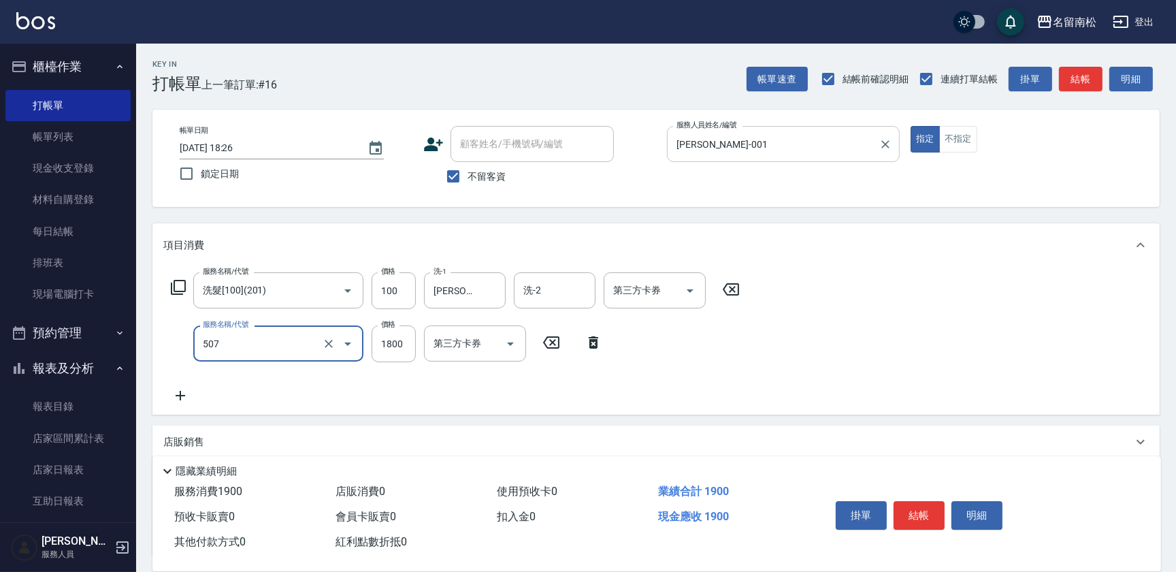
type input "染髮[1800](507)"
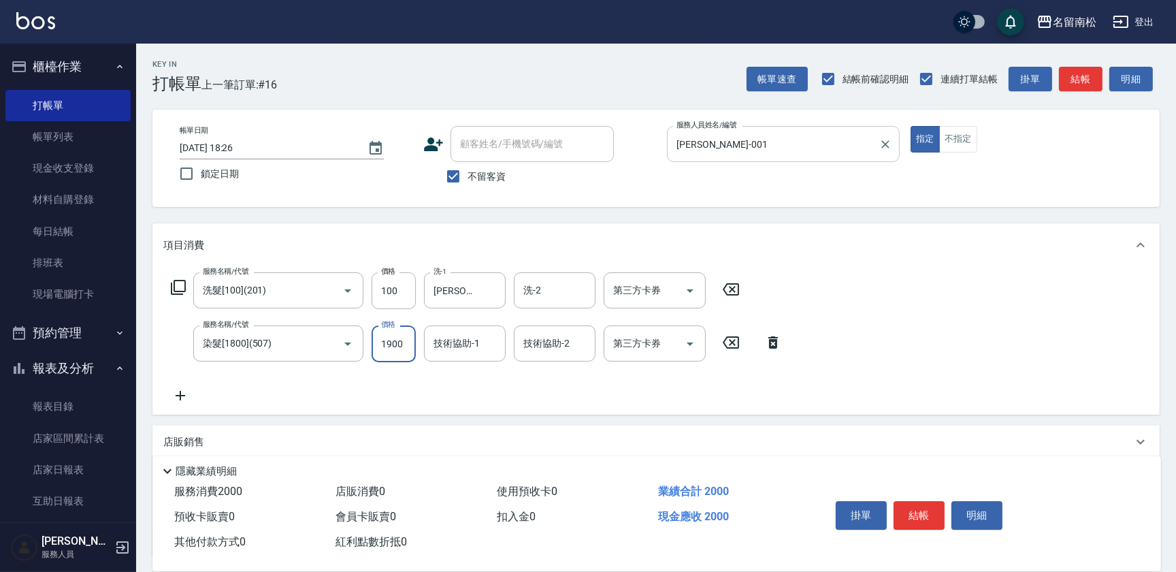
type input "1900"
type input "[PERSON_NAME]-001"
click at [983, 510] on button "明細" at bounding box center [976, 515] width 51 height 29
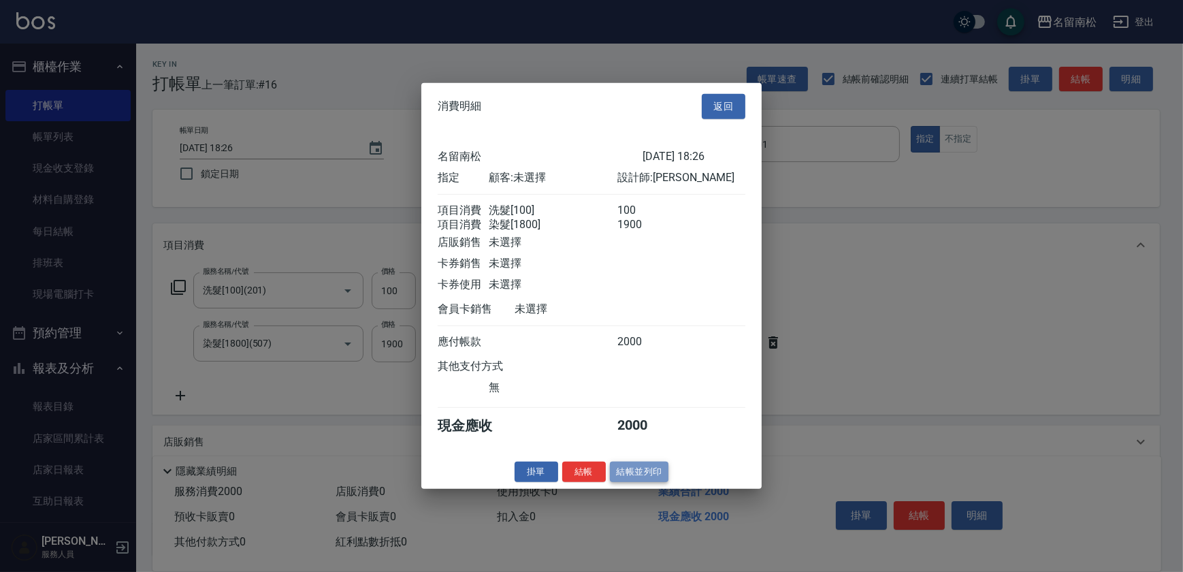
click at [638, 480] on button "結帳並列印" at bounding box center [639, 471] width 59 height 21
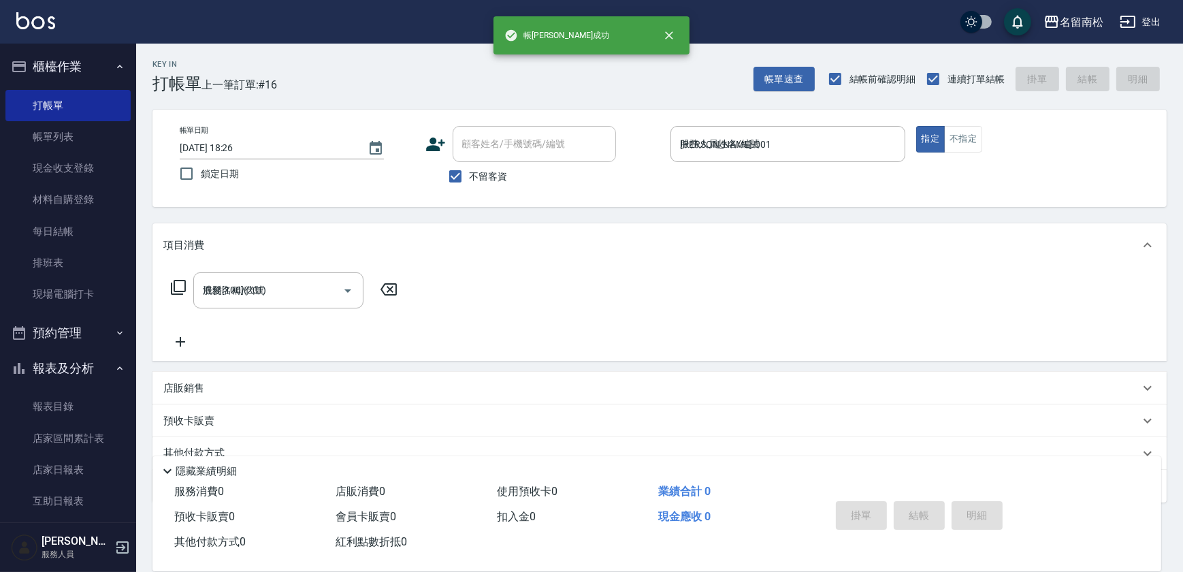
type input "[DATE] 18:27"
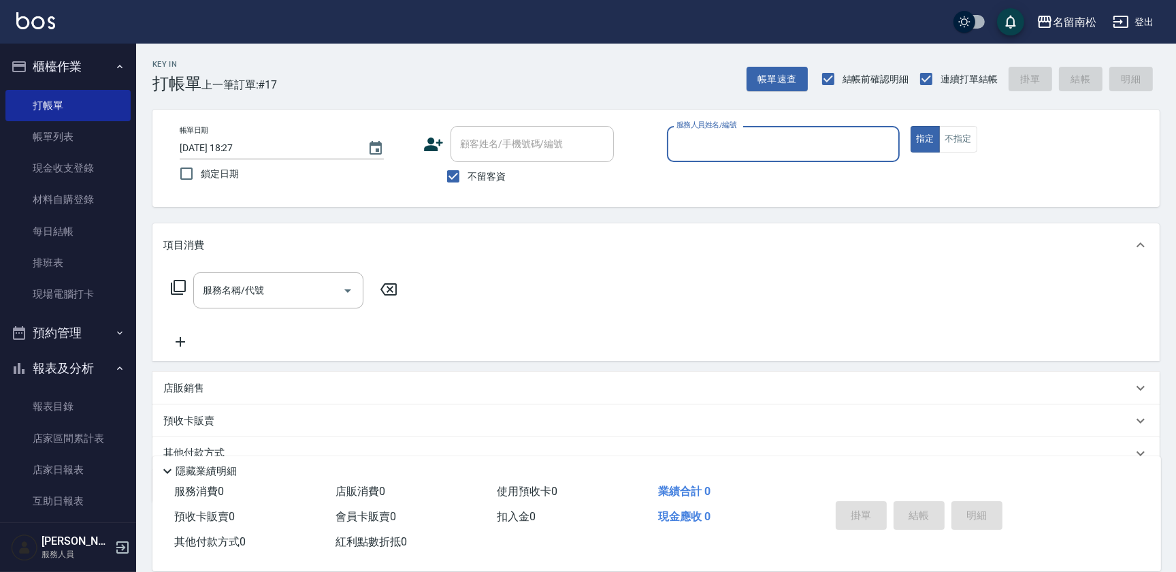
click at [751, 140] on div "服務人員姓名/編號 服務人員姓名/編號" at bounding box center [783, 144] width 233 height 36
type input "[PERSON_NAME]-001"
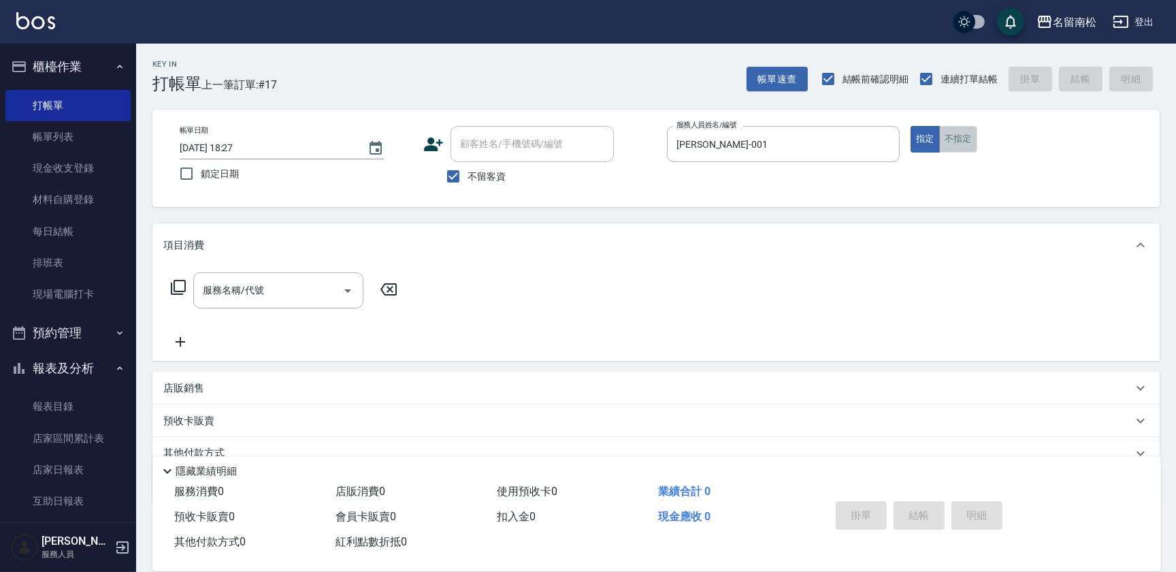
click at [960, 144] on button "不指定" at bounding box center [958, 139] width 38 height 27
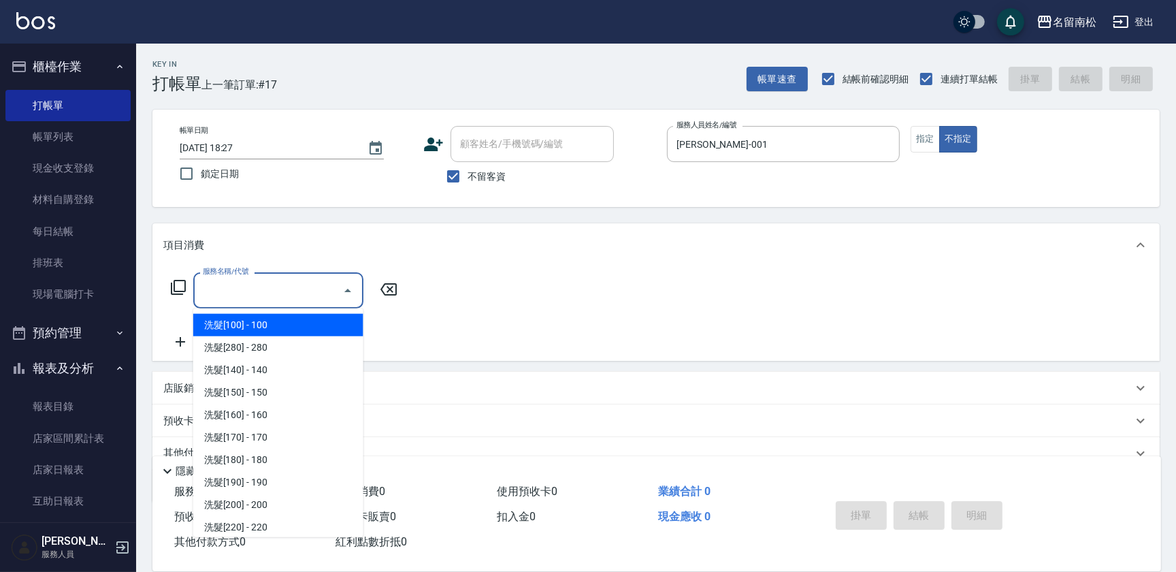
click at [276, 290] on input "服務名稱/代號" at bounding box center [267, 290] width 137 height 24
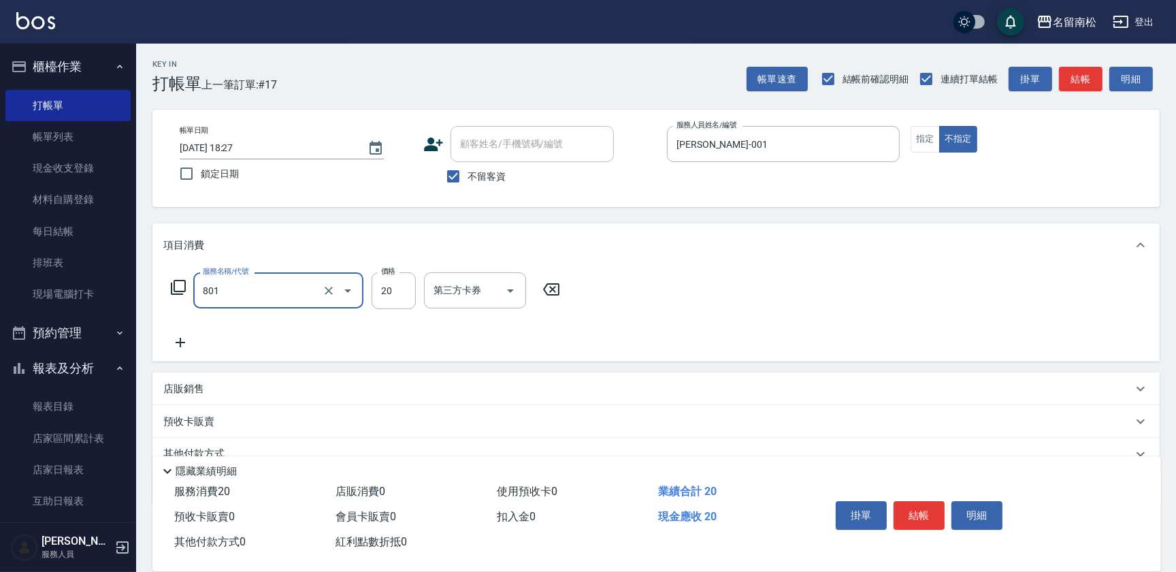
type input "潤絲(801)"
type input "30"
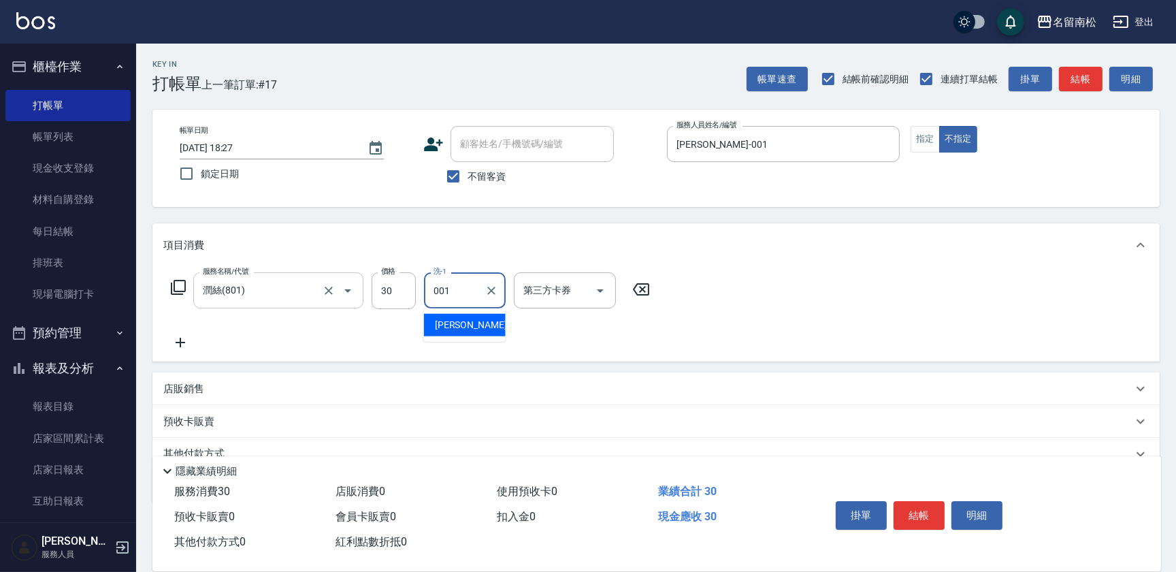
type input "[PERSON_NAME]-001"
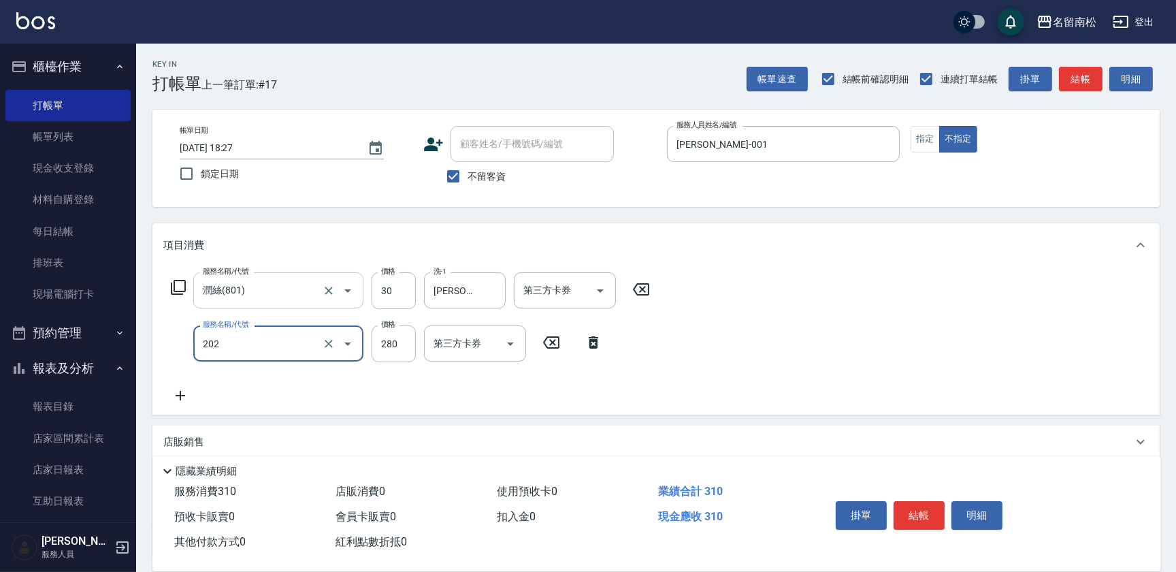
type input "洗髮[280](202)"
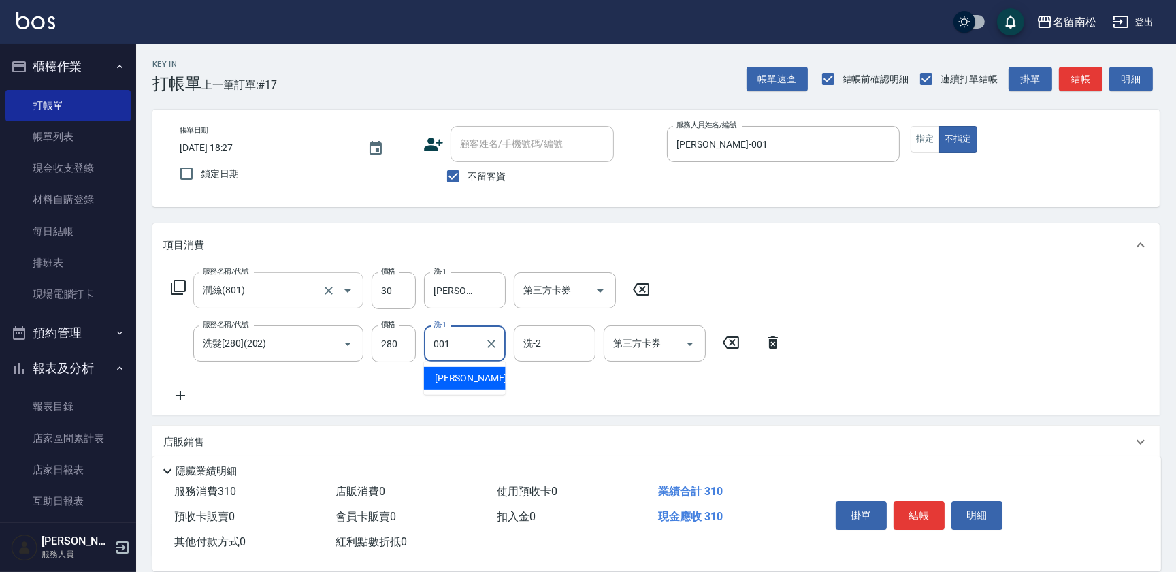
type input "[PERSON_NAME]-001"
click at [956, 508] on button "明細" at bounding box center [976, 515] width 51 height 29
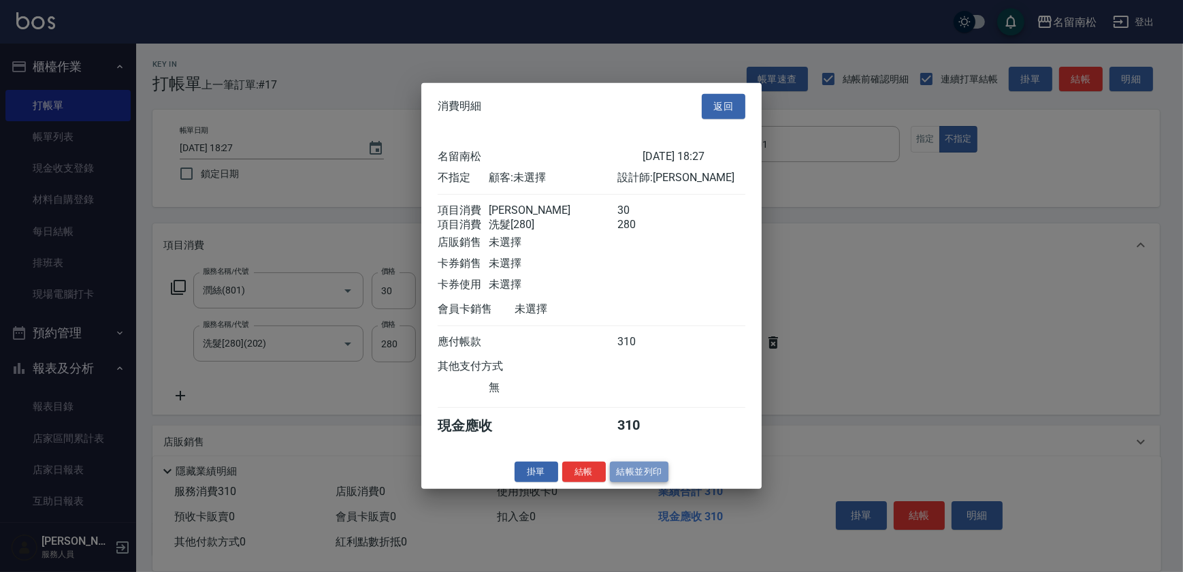
click at [627, 474] on button "結帳並列印" at bounding box center [639, 471] width 59 height 21
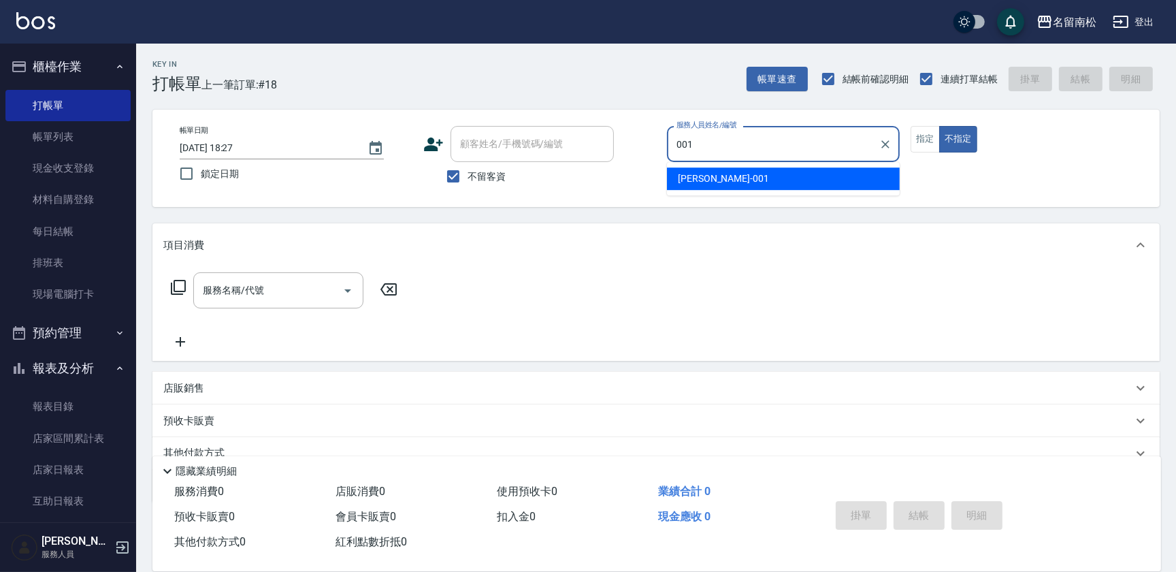
type input "[PERSON_NAME]-001"
type button "false"
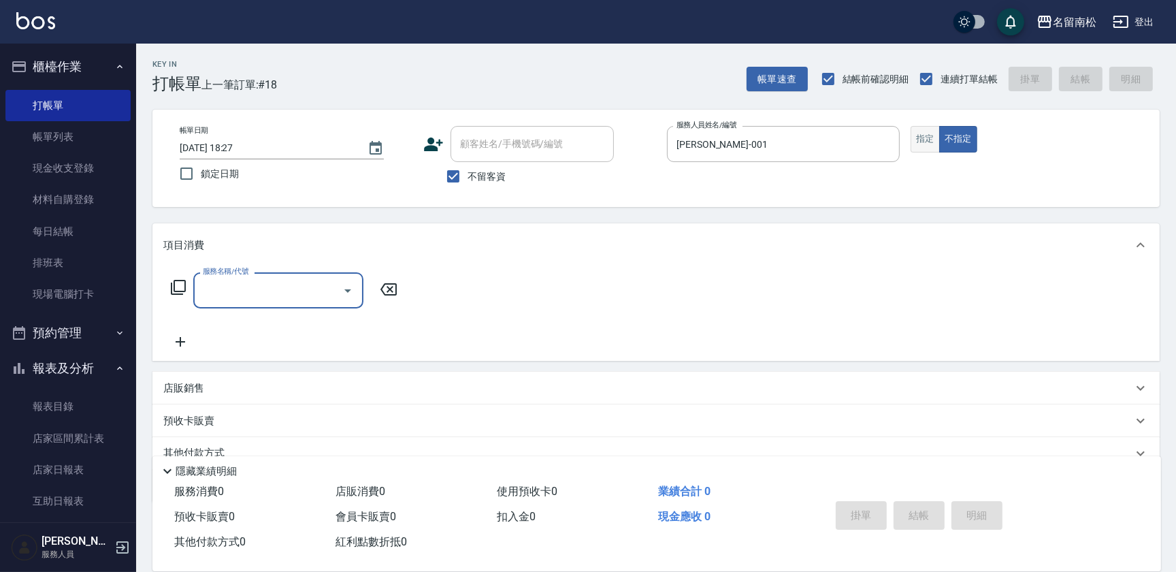
click at [923, 144] on button "指定" at bounding box center [925, 139] width 29 height 27
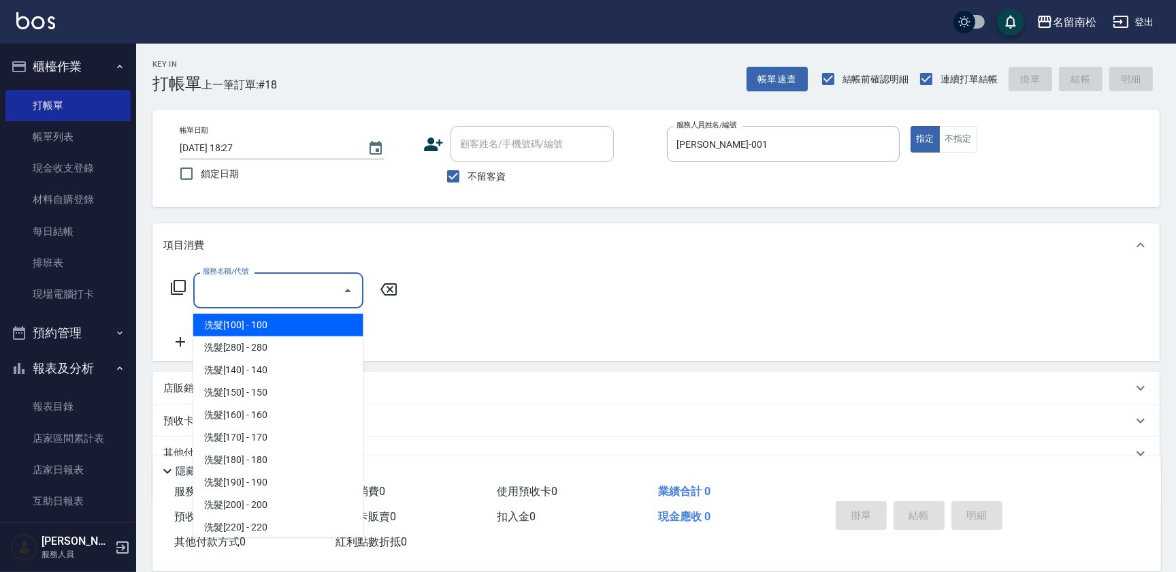
click at [269, 280] on input "服務名稱/代號" at bounding box center [267, 290] width 137 height 24
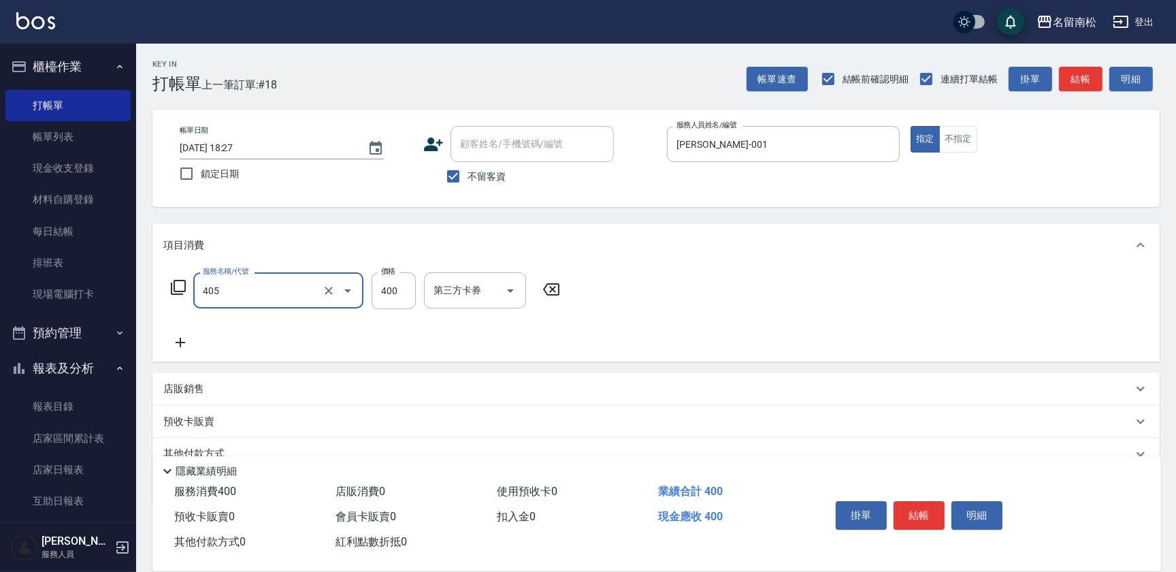
type input "剪髮(400)(405)"
type input "480"
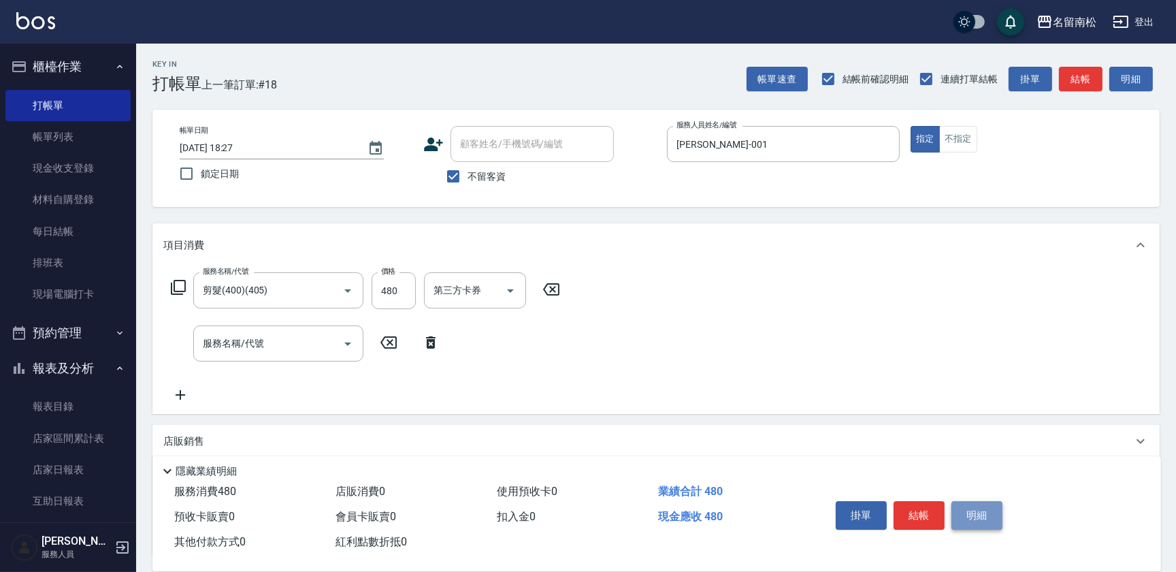
click at [966, 519] on button "明細" at bounding box center [976, 515] width 51 height 29
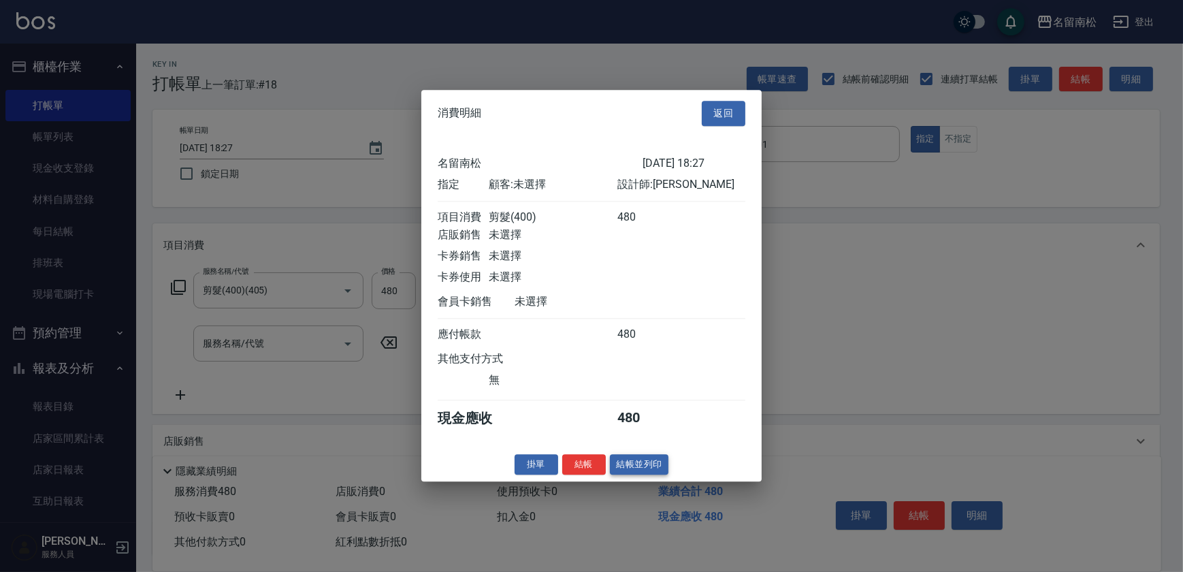
click at [648, 473] on button "結帳並列印" at bounding box center [639, 464] width 59 height 21
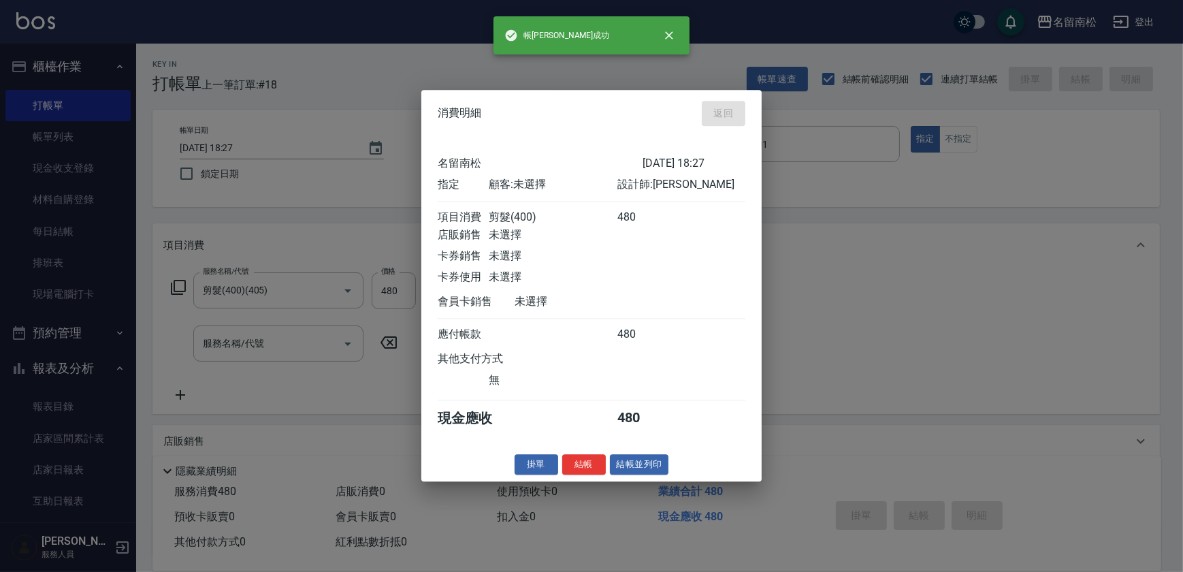
type input "[DATE] 18:31"
